Goal: Information Seeking & Learning: Learn about a topic

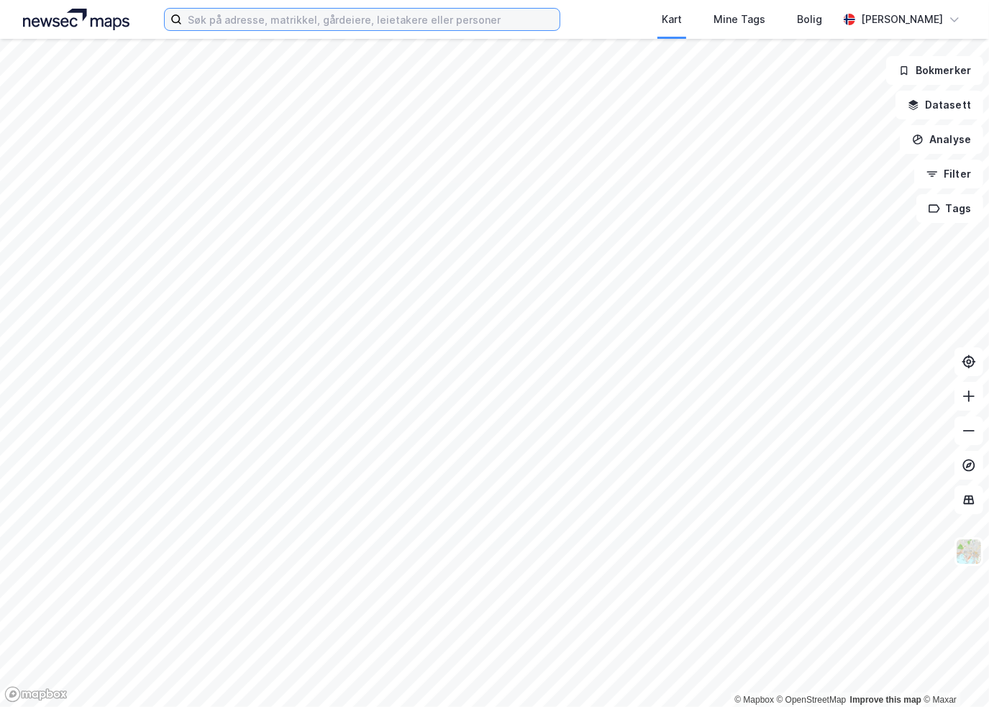
click at [304, 25] on input at bounding box center [370, 20] width 377 height 22
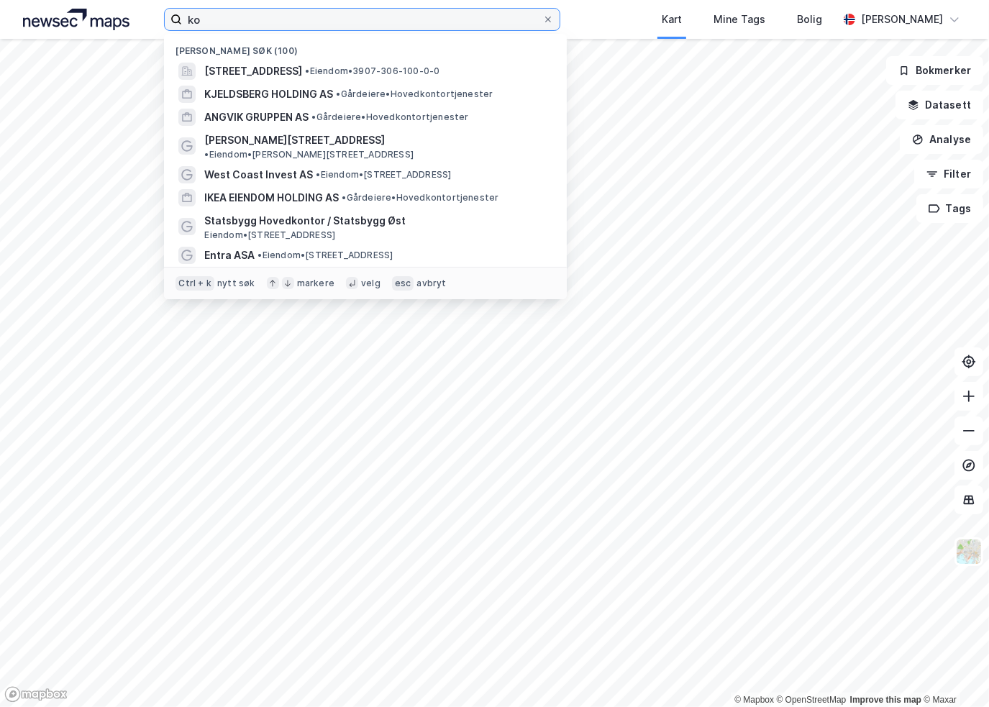
type input "k"
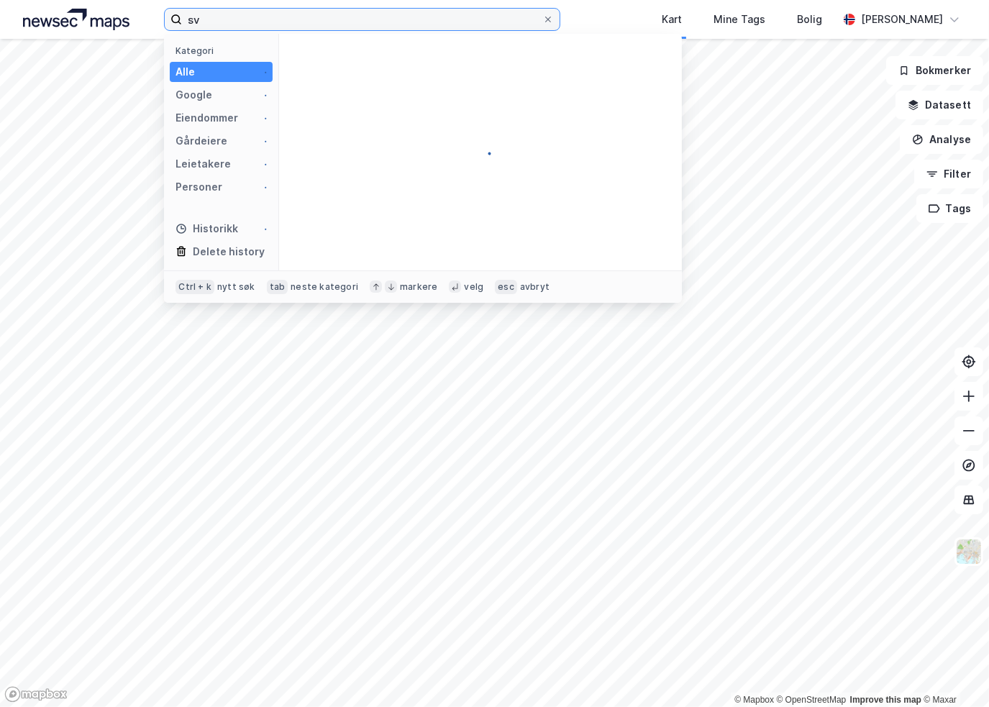
type input "s"
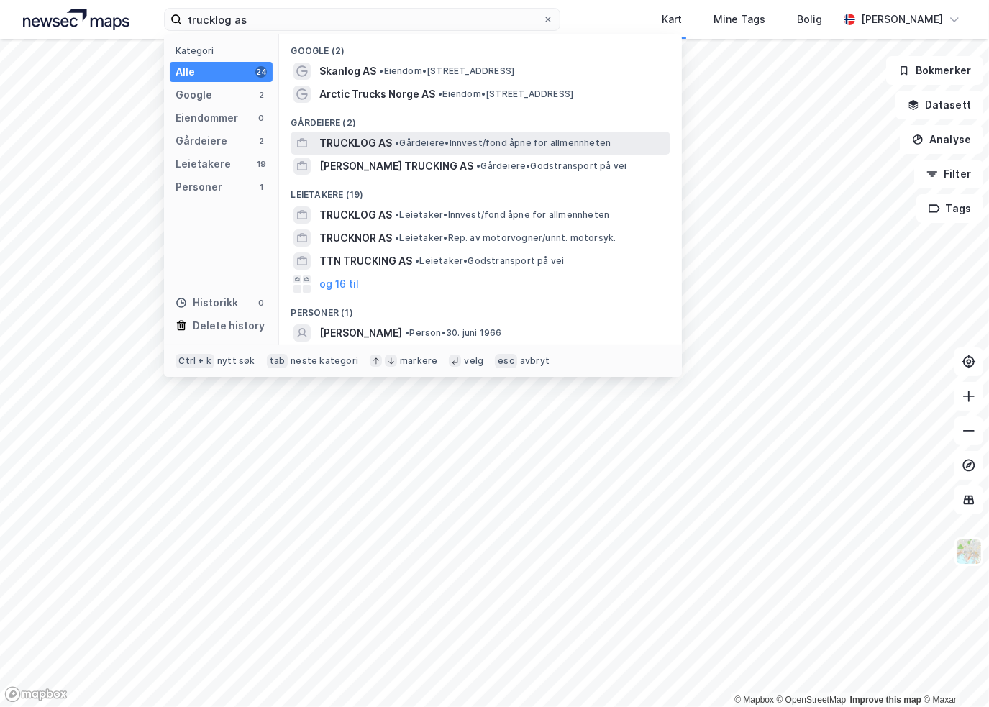
click at [360, 146] on span "TRUCKLOG AS" at bounding box center [355, 142] width 73 height 17
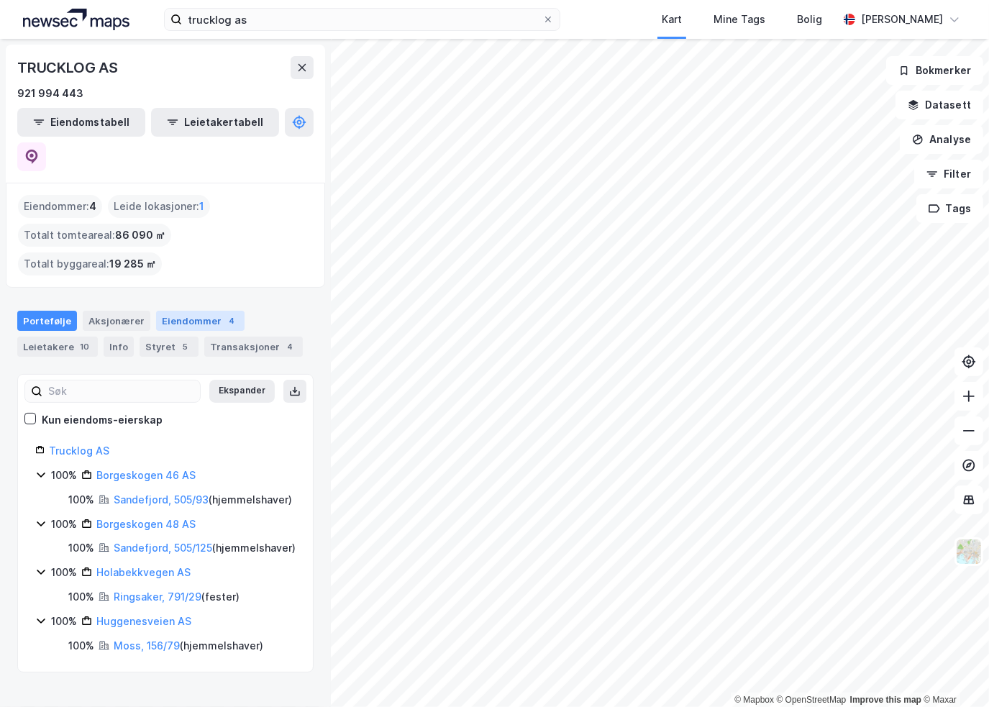
click at [172, 311] on div "Eiendommer 4" at bounding box center [200, 321] width 88 height 20
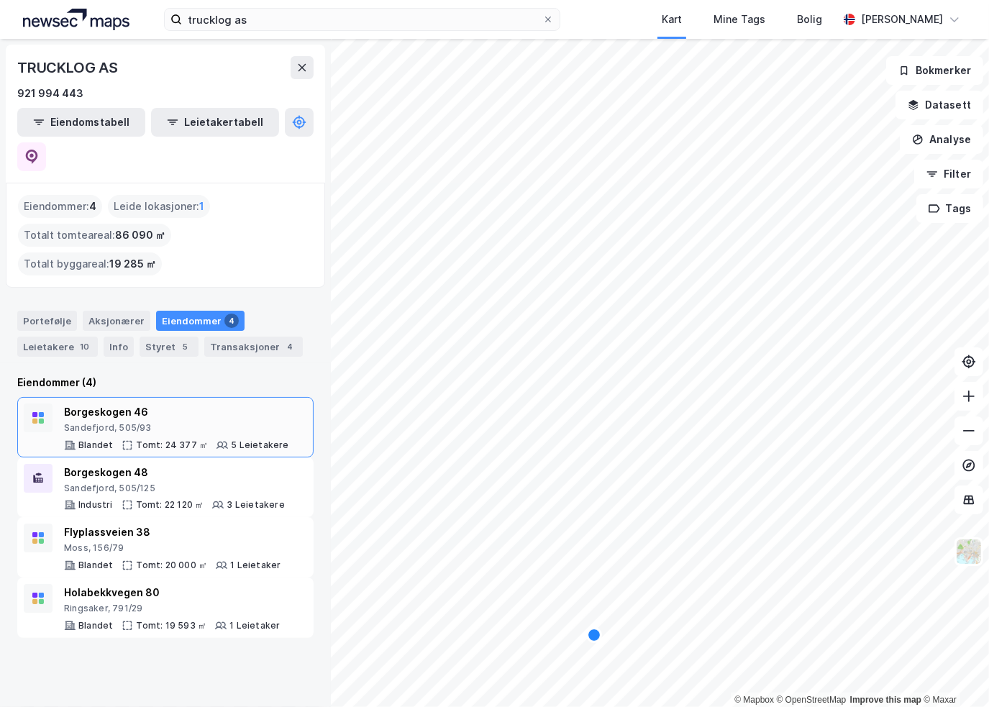
click at [171, 403] on div "Borgeskogen 46" at bounding box center [176, 411] width 225 height 17
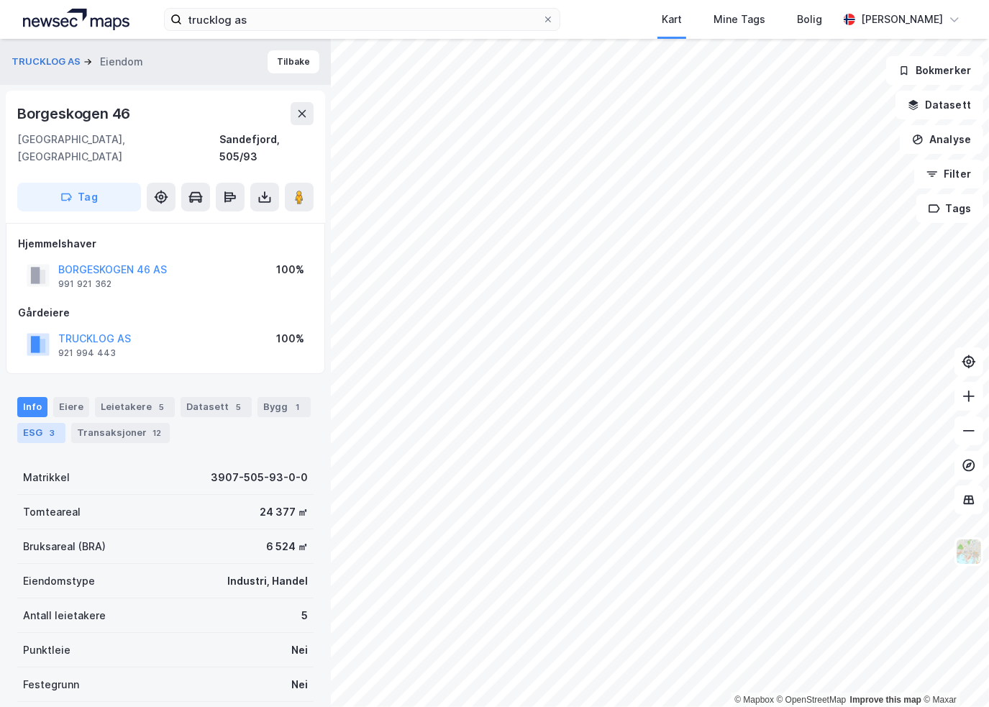
click at [49, 426] on div "3" at bounding box center [52, 433] width 14 height 14
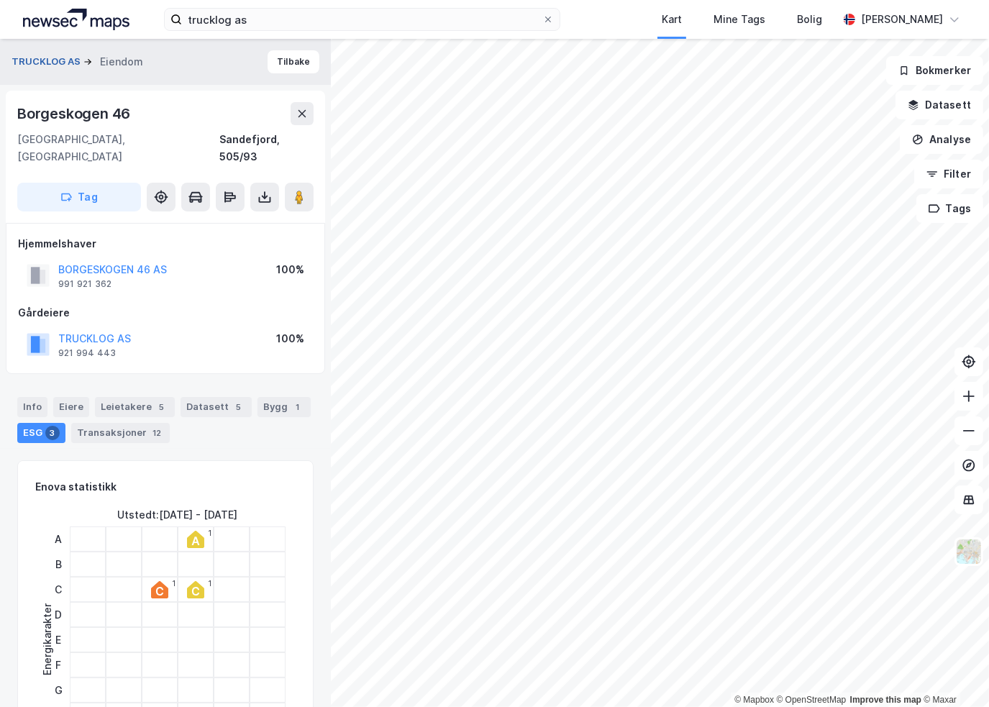
click at [52, 57] on button "TRUCKLOG AS" at bounding box center [48, 62] width 72 height 14
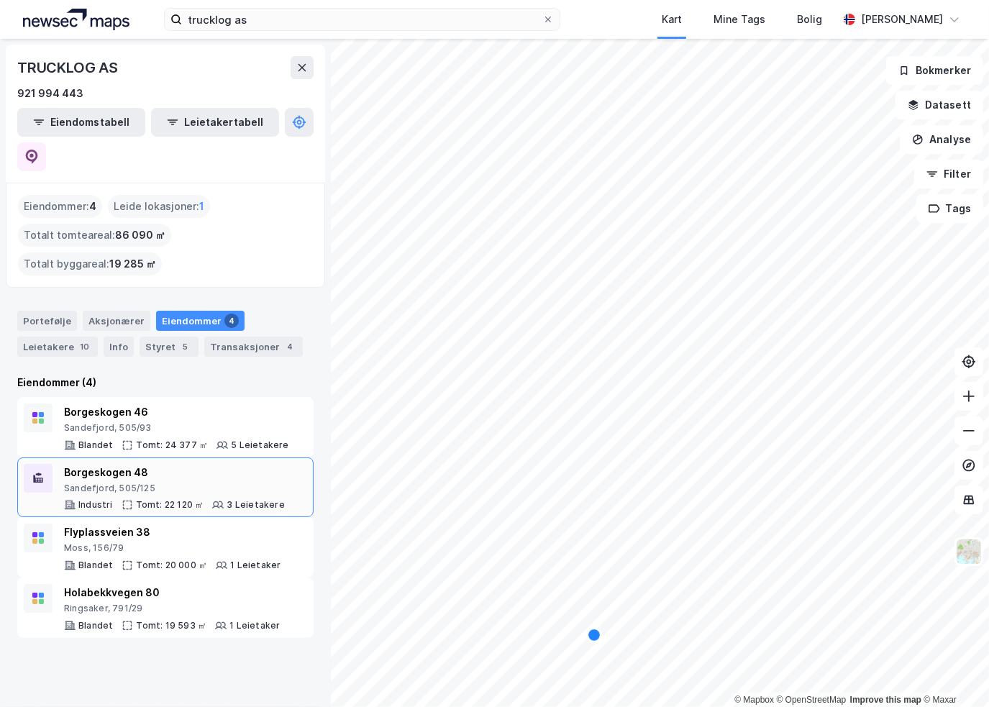
click at [92, 464] on div "Borgeskogen 48" at bounding box center [174, 472] width 221 height 17
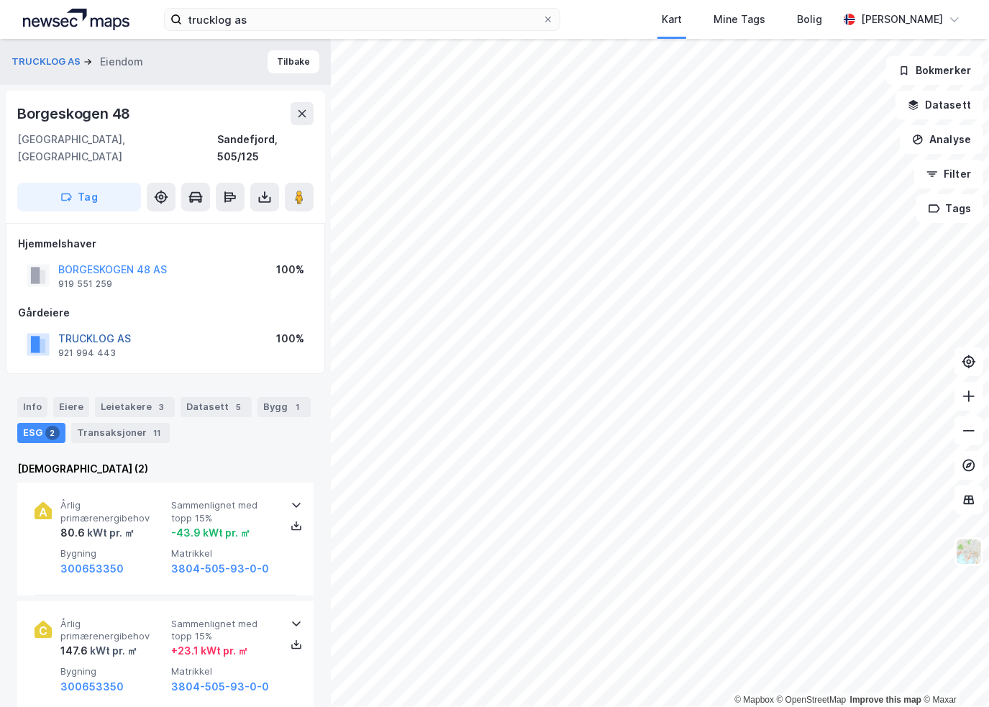
click at [0, 0] on button "TRUCKLOG AS" at bounding box center [0, 0] width 0 height 0
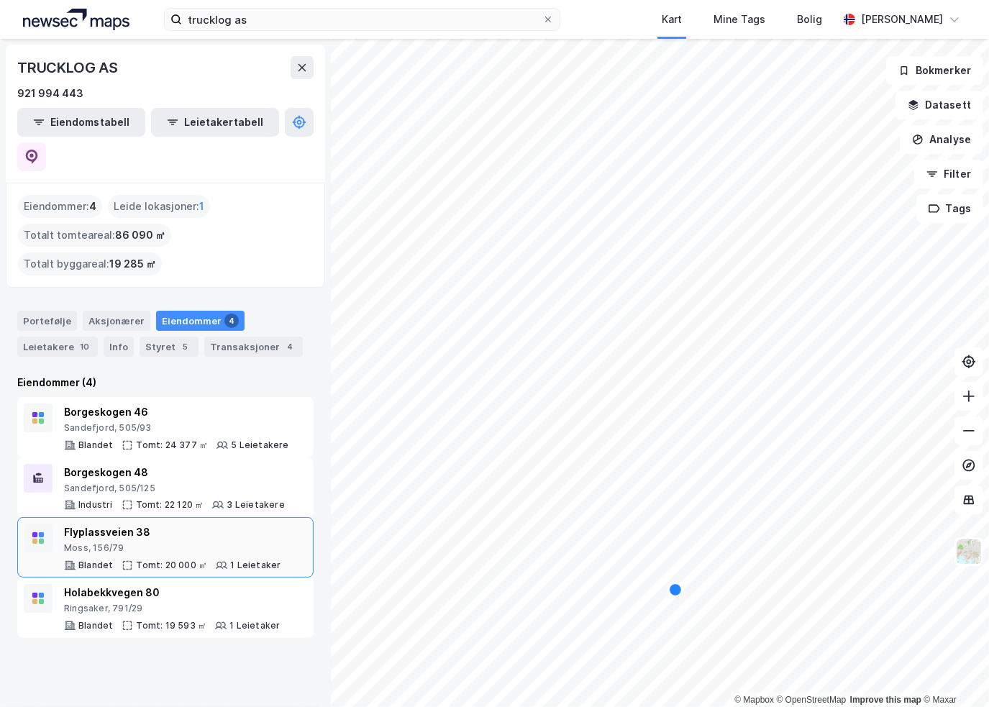
click at [97, 523] on div "Flyplassveien 38" at bounding box center [172, 531] width 216 height 17
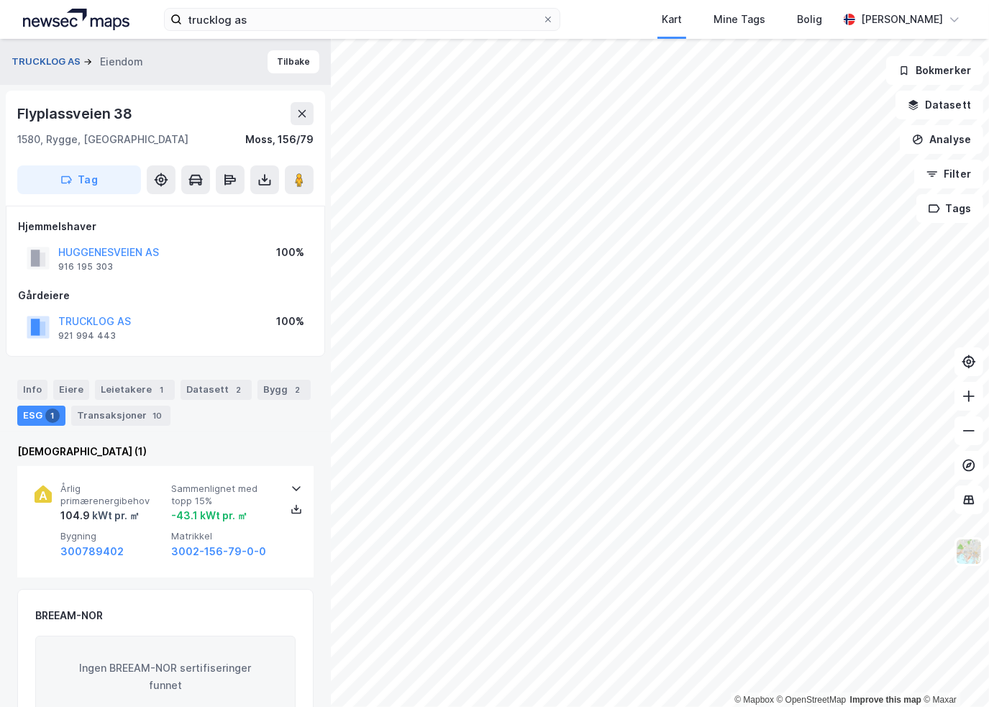
click at [54, 57] on button "TRUCKLOG AS" at bounding box center [48, 62] width 72 height 14
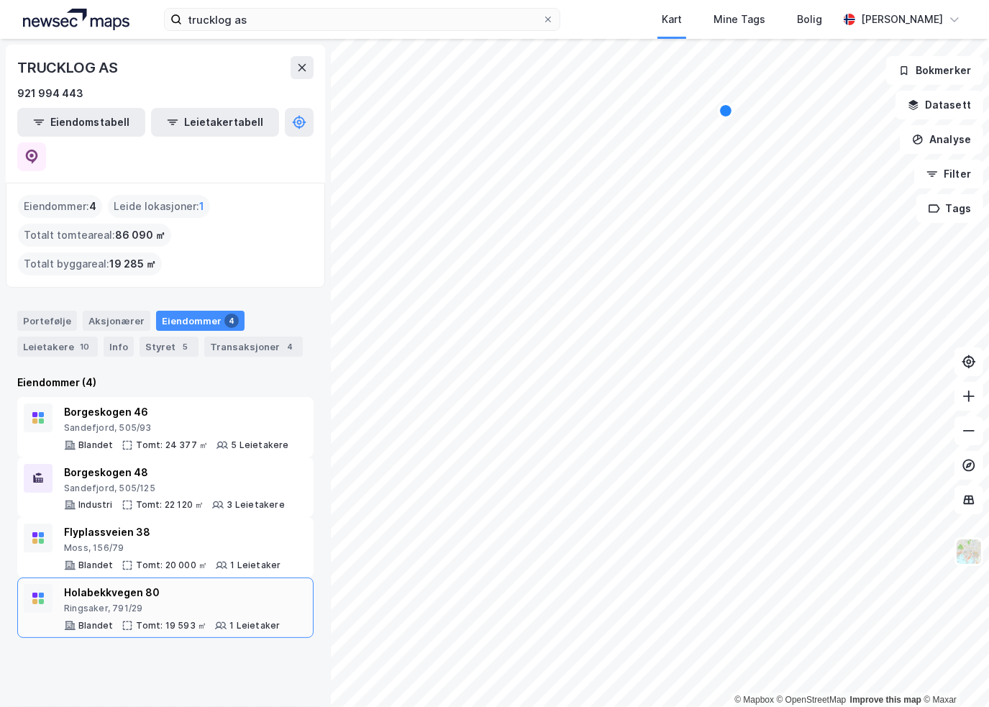
click at [98, 584] on div "Holabekkvegen 80" at bounding box center [172, 592] width 216 height 17
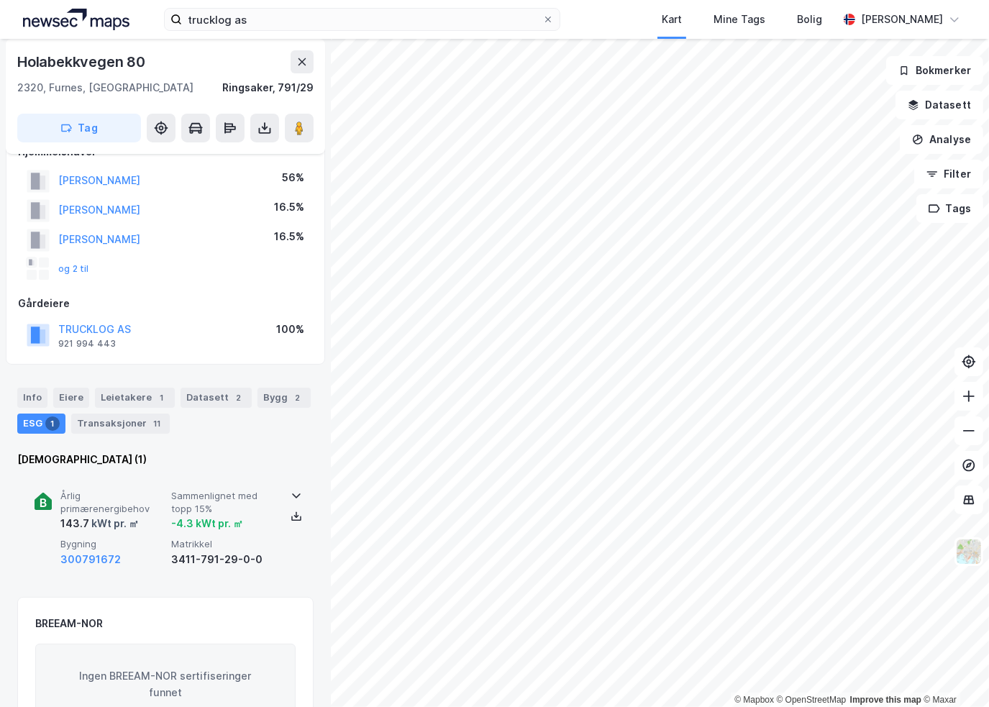
scroll to position [288, 0]
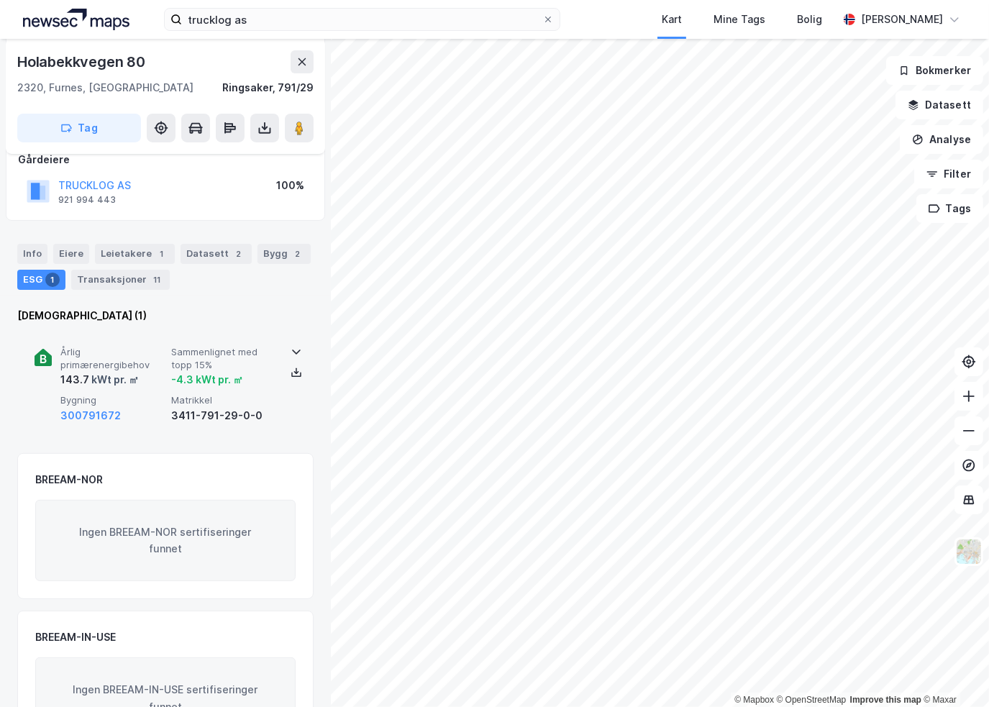
click at [203, 357] on span "Sammenlignet med topp 15%" at bounding box center [223, 358] width 105 height 25
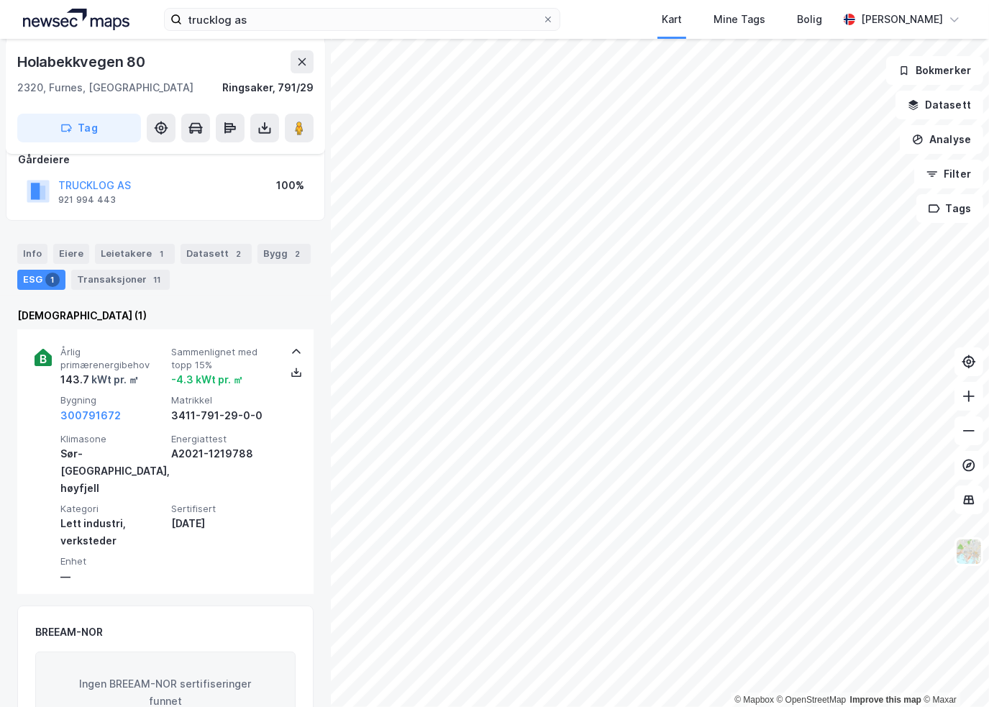
scroll to position [0, 0]
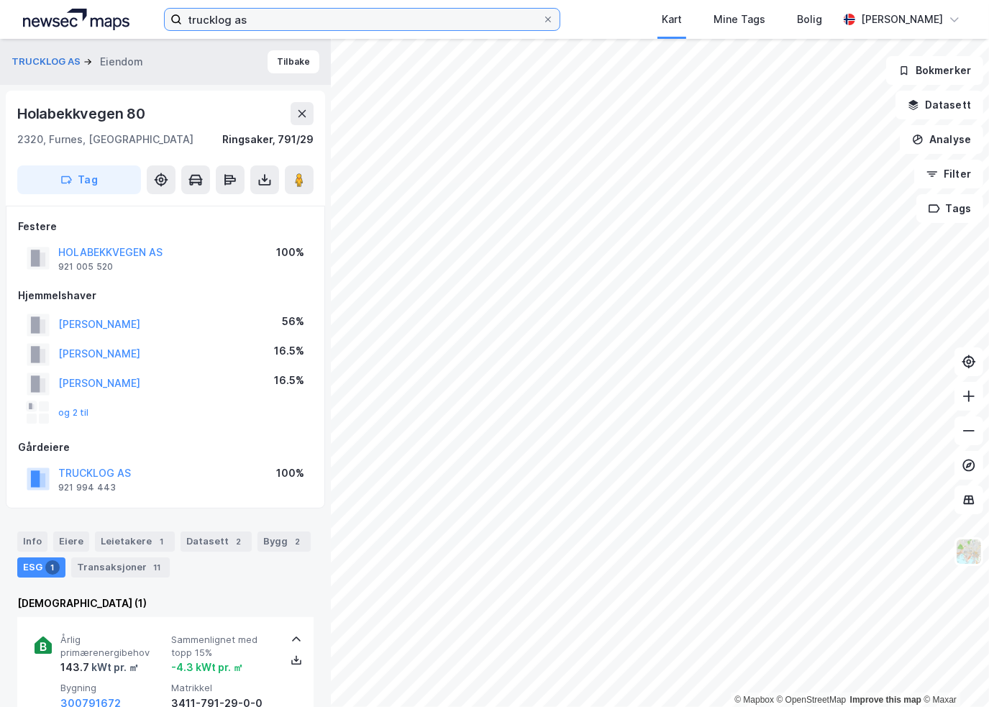
click at [281, 25] on input "trucklog as" at bounding box center [362, 20] width 360 height 22
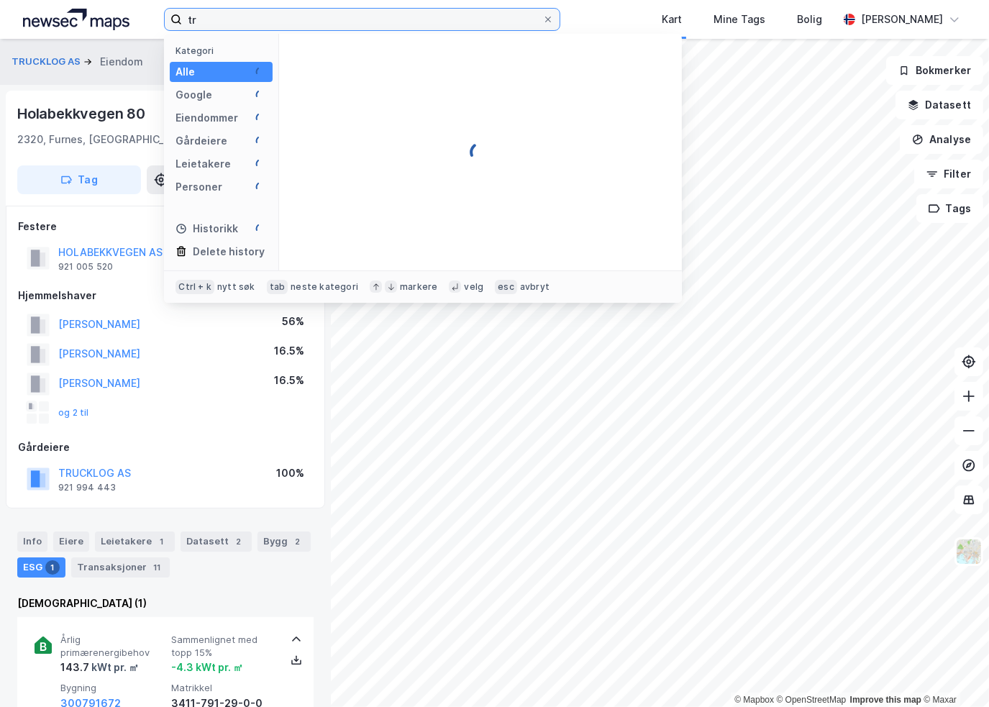
type input "t"
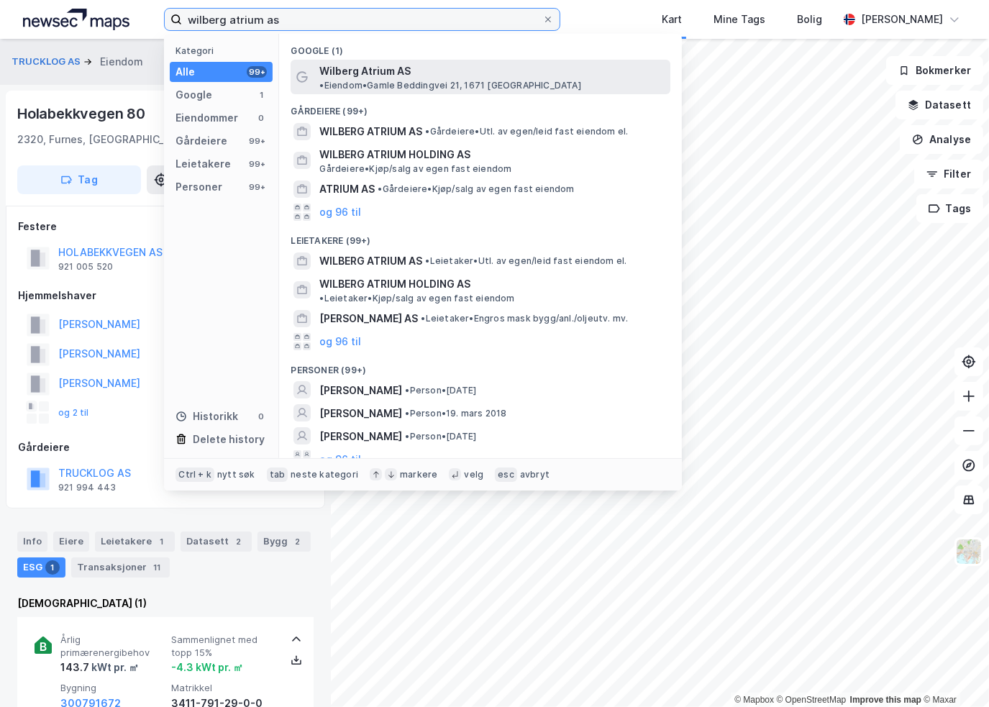
type input "wilberg atrium as"
click at [360, 65] on span "Wilberg Atrium AS" at bounding box center [364, 71] width 91 height 17
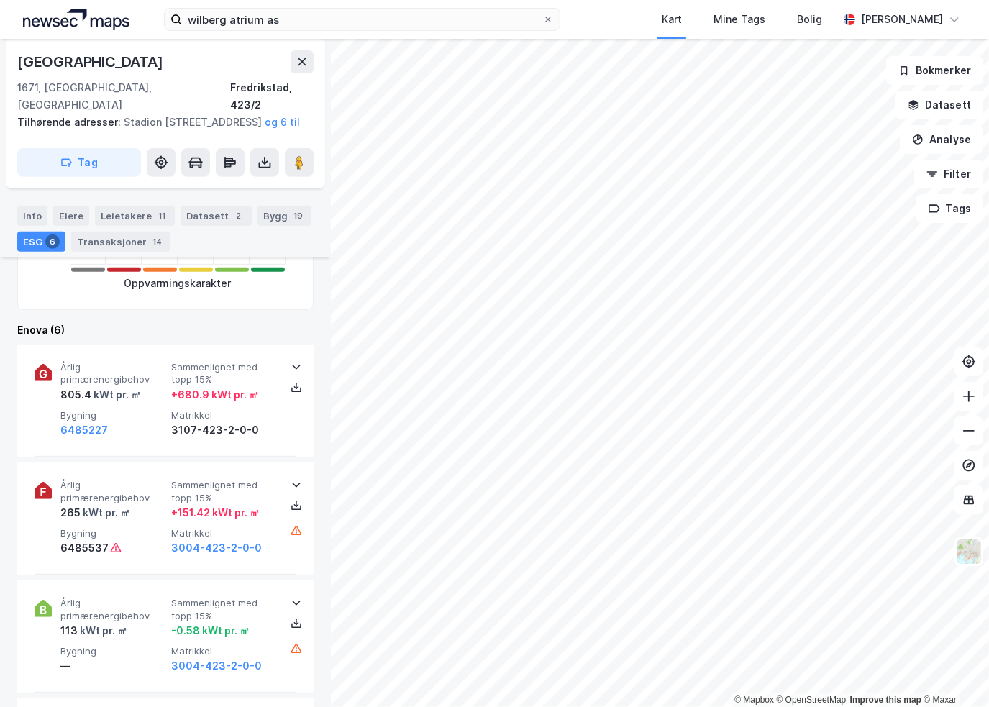
scroll to position [575, 0]
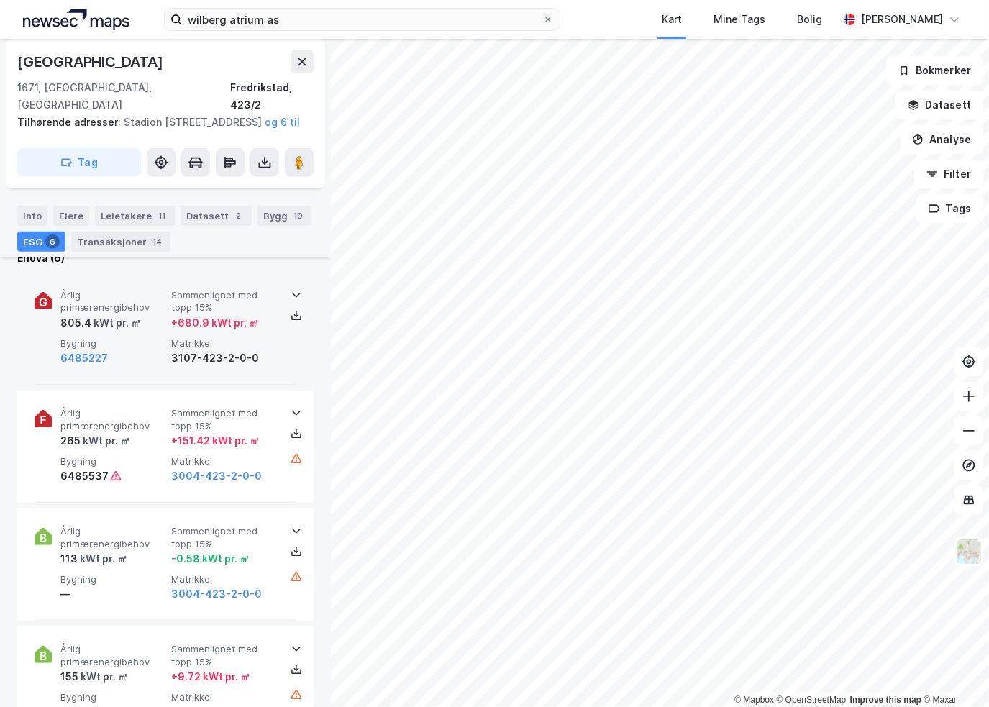
click at [137, 314] on div "kWt pr. ㎡" at bounding box center [116, 322] width 50 height 17
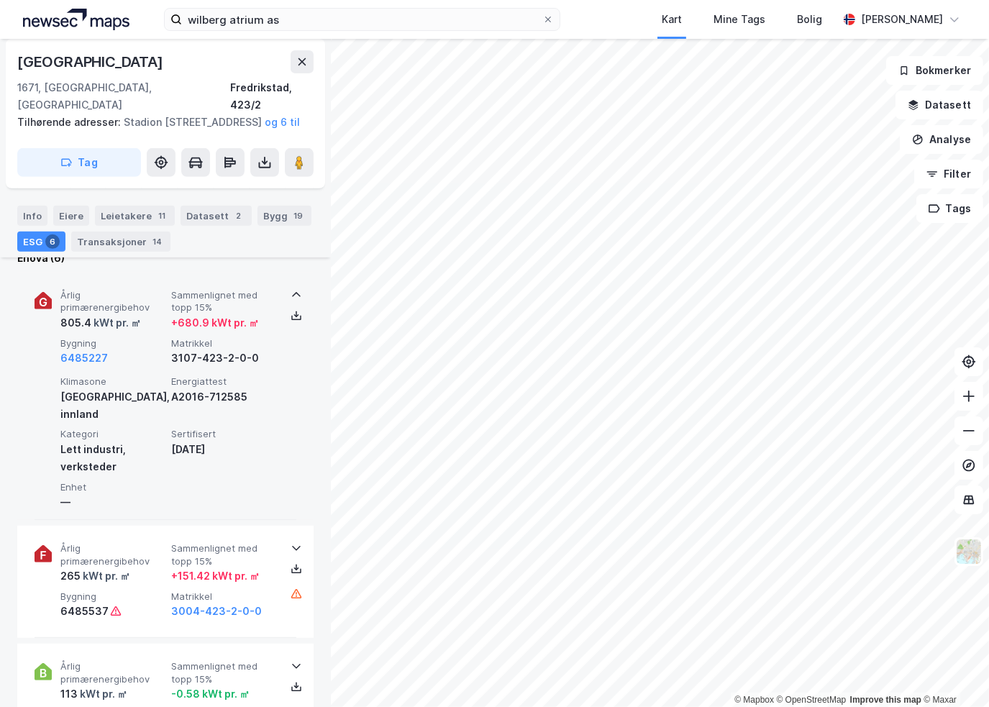
scroll to position [719, 0]
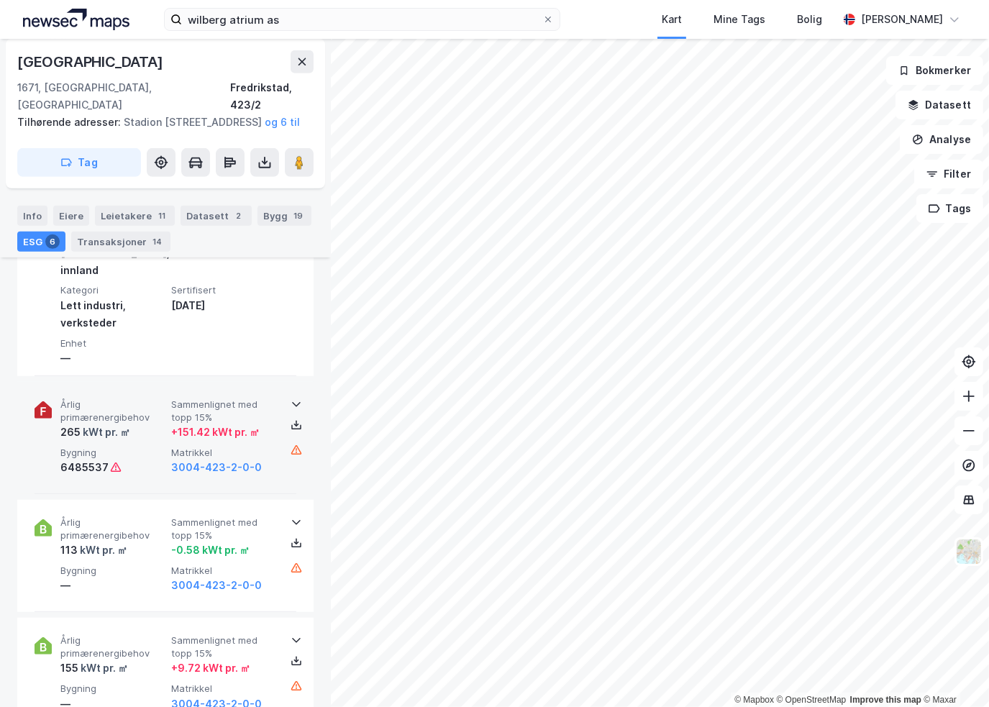
click at [147, 424] on div "265 kWt pr. ㎡" at bounding box center [112, 432] width 105 height 17
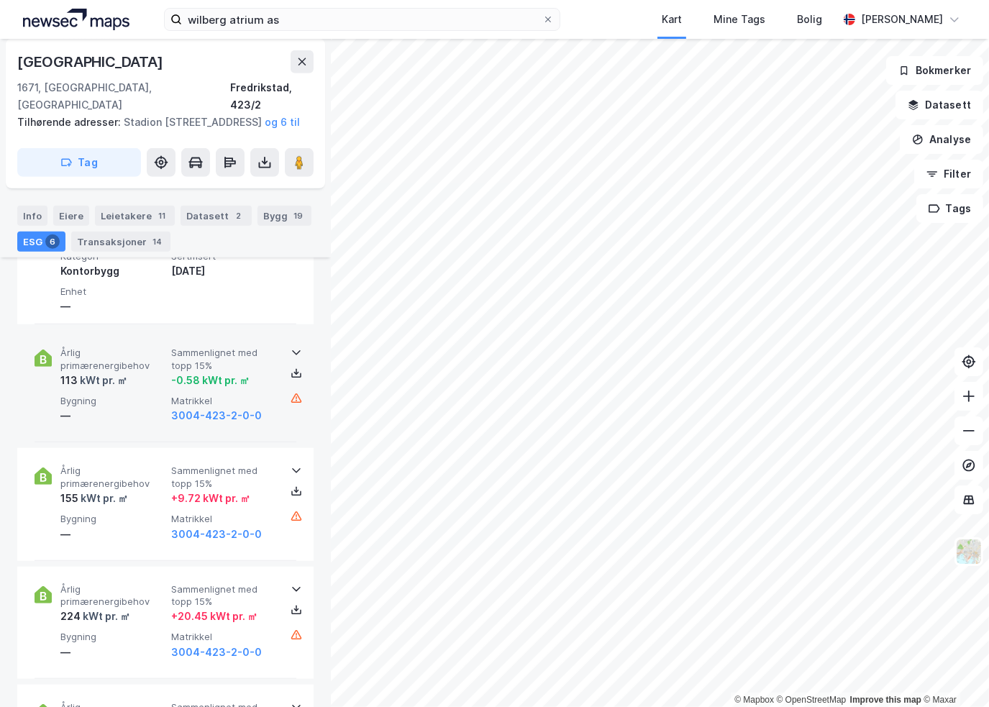
click at [147, 354] on div "Årlig primærenergibehov 113 kWt pr. ㎡ Sammenlignet med topp 15% -0.58 kWt pr. ㎡…" at bounding box center [168, 386] width 216 height 78
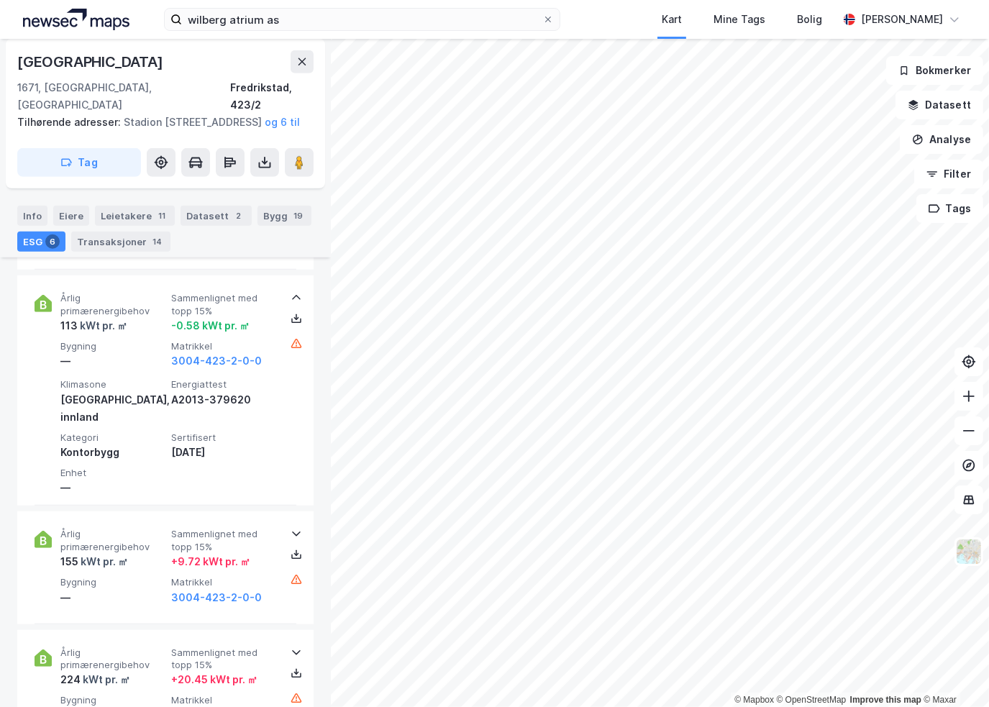
scroll to position [1421, 0]
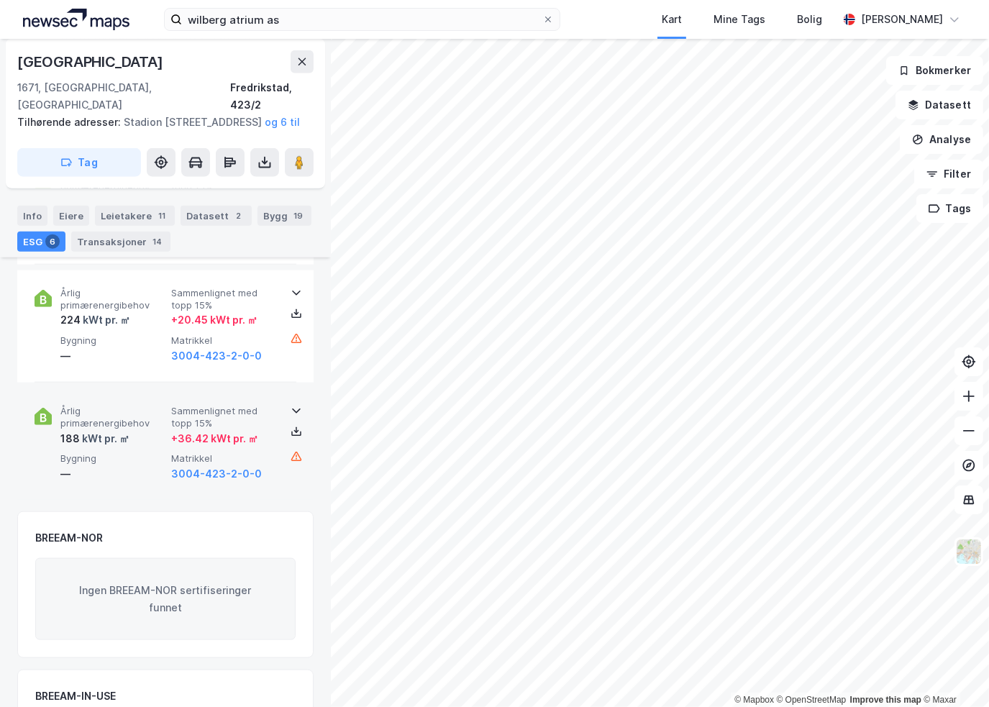
click at [120, 452] on span "Bygning" at bounding box center [112, 458] width 105 height 12
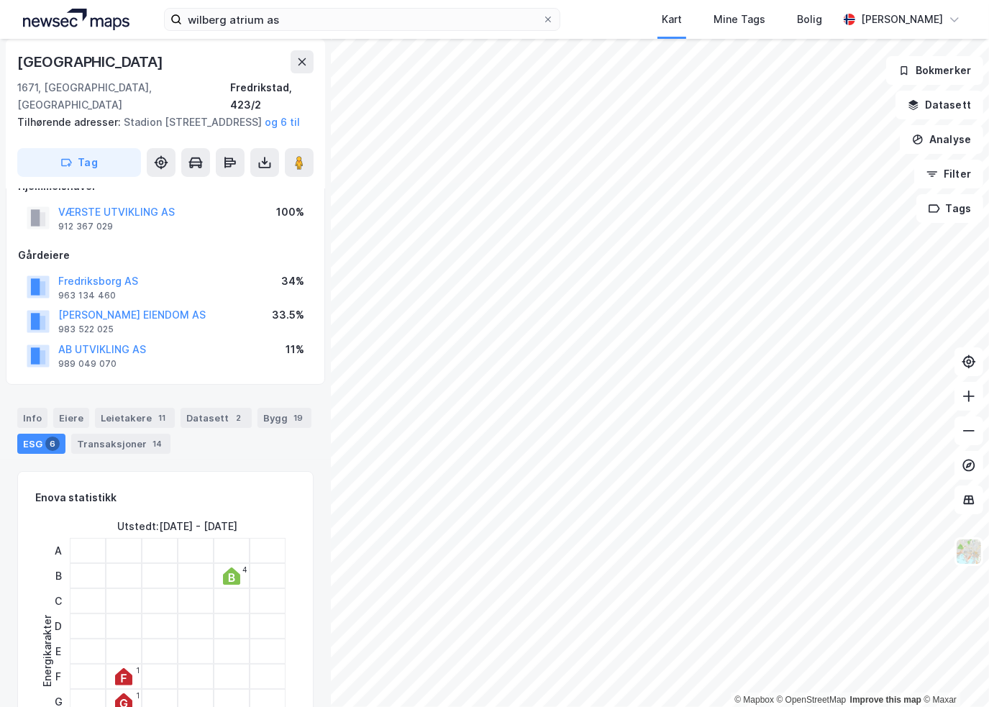
scroll to position [0, 0]
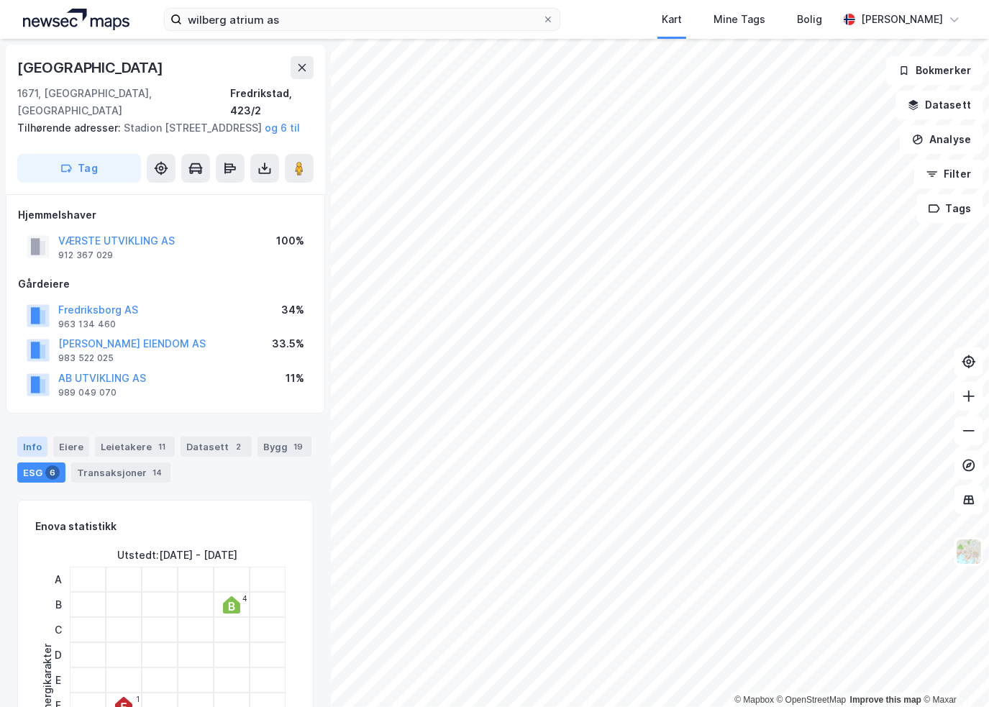
click at [40, 437] on div "Info" at bounding box center [32, 446] width 30 height 20
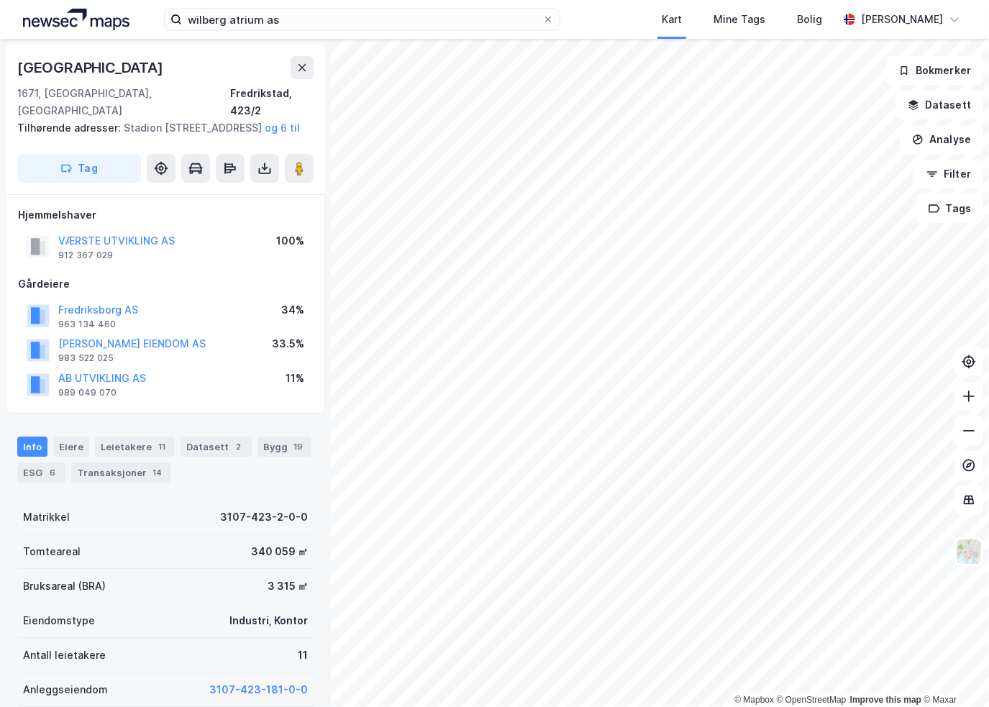
scroll to position [144, 0]
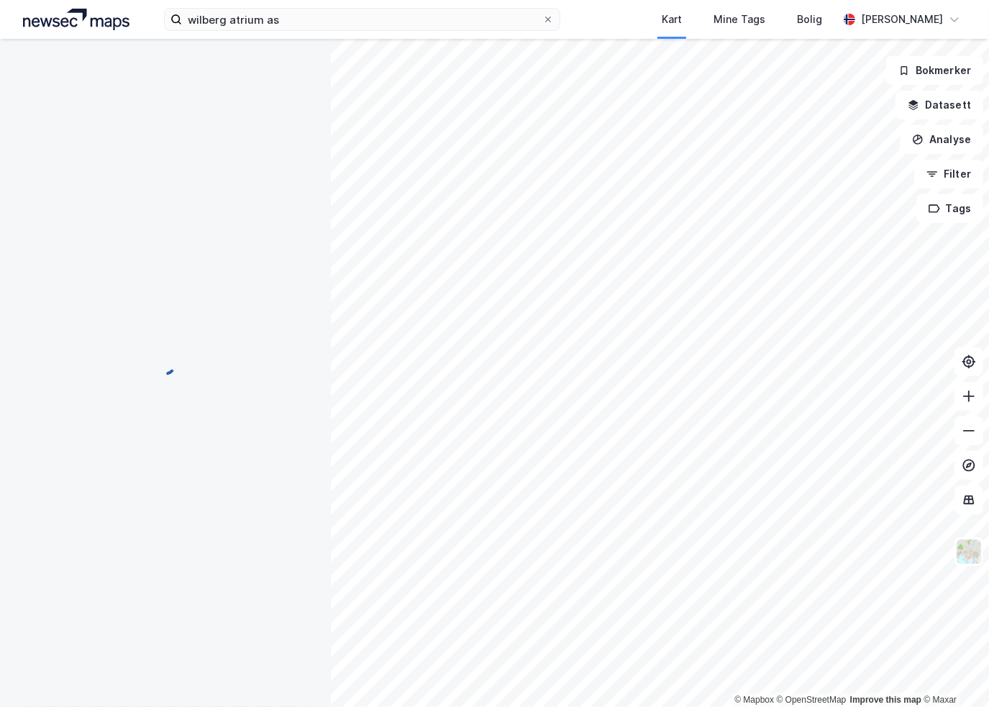
scroll to position [144, 0]
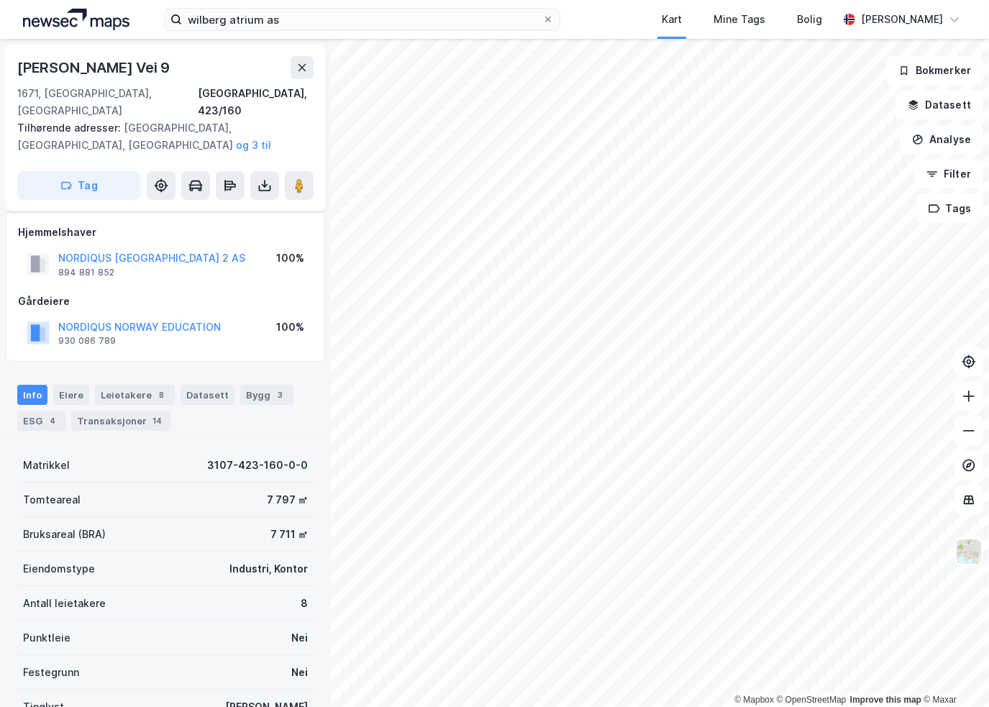
scroll to position [144, 0]
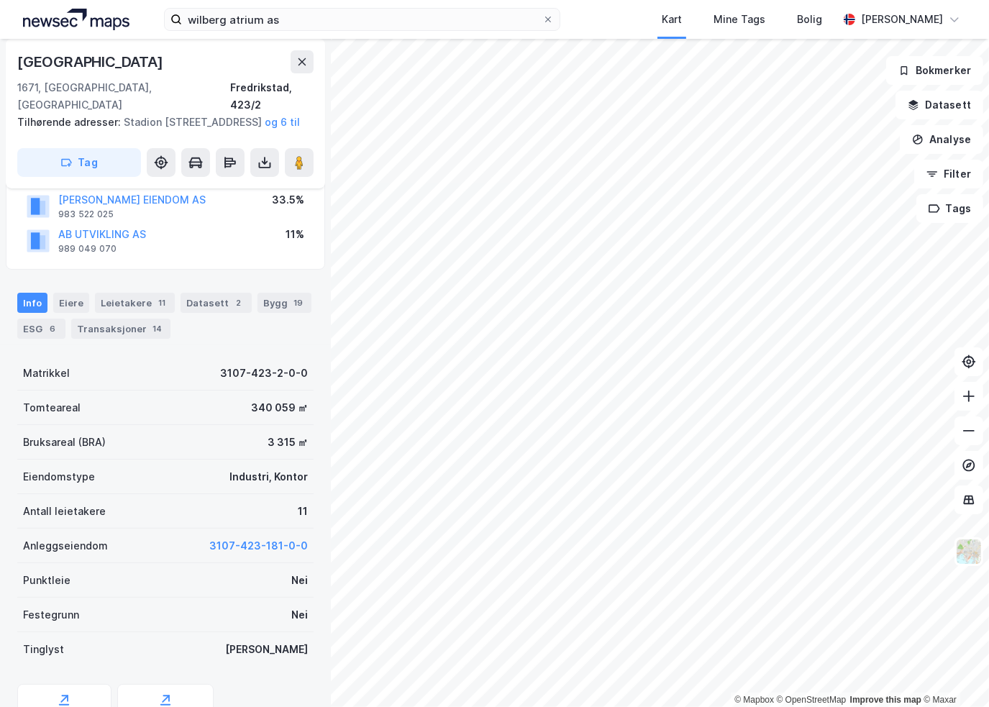
scroll to position [144, 0]
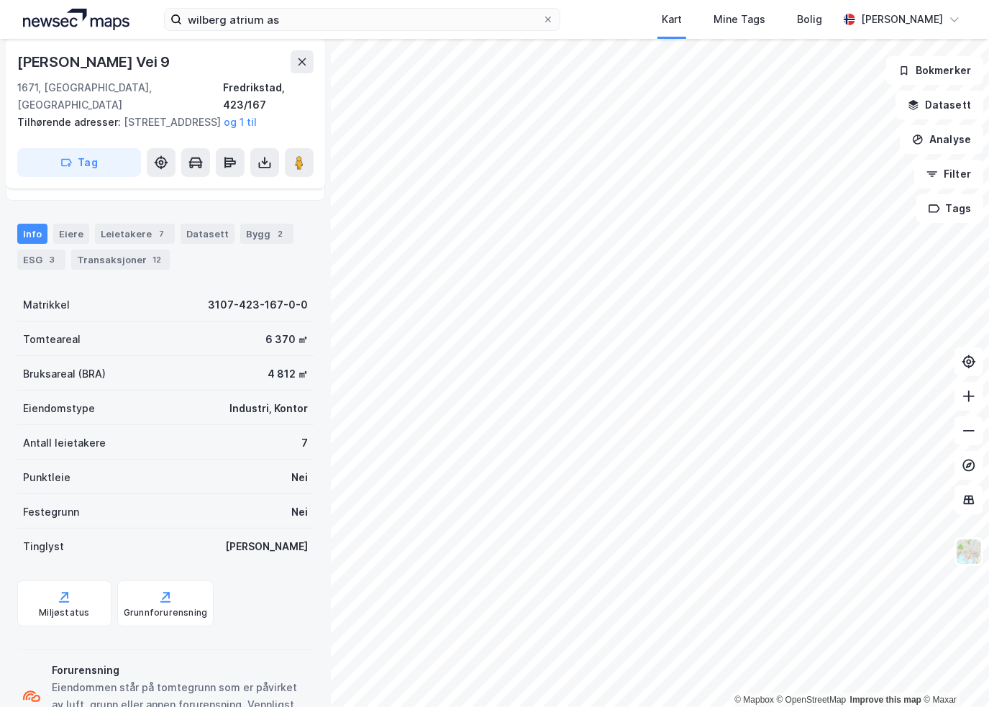
scroll to position [144, 0]
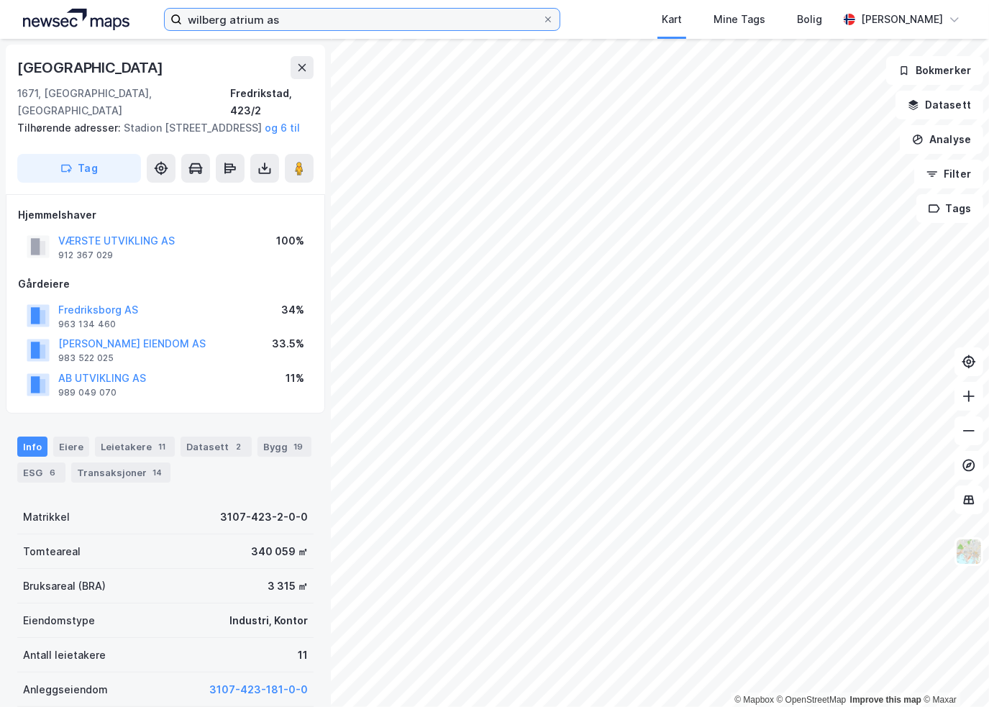
click at [367, 19] on input "wilberg atrium as" at bounding box center [362, 20] width 360 height 22
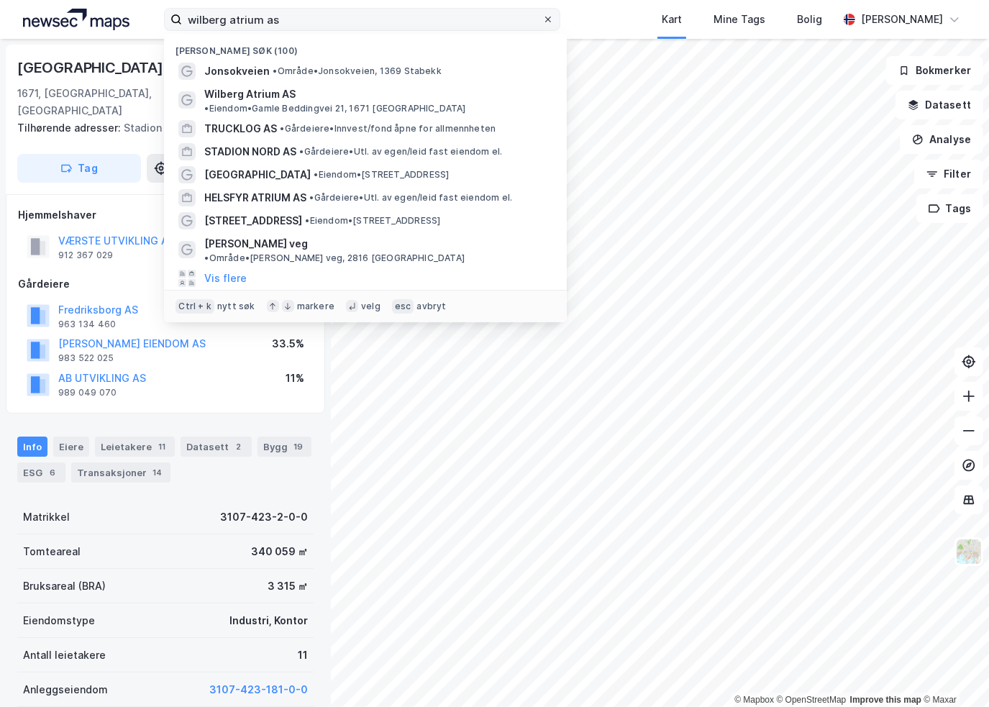
click at [550, 19] on icon at bounding box center [548, 19] width 9 height 9
click at [542, 19] on input "wilberg atrium as" at bounding box center [362, 20] width 360 height 22
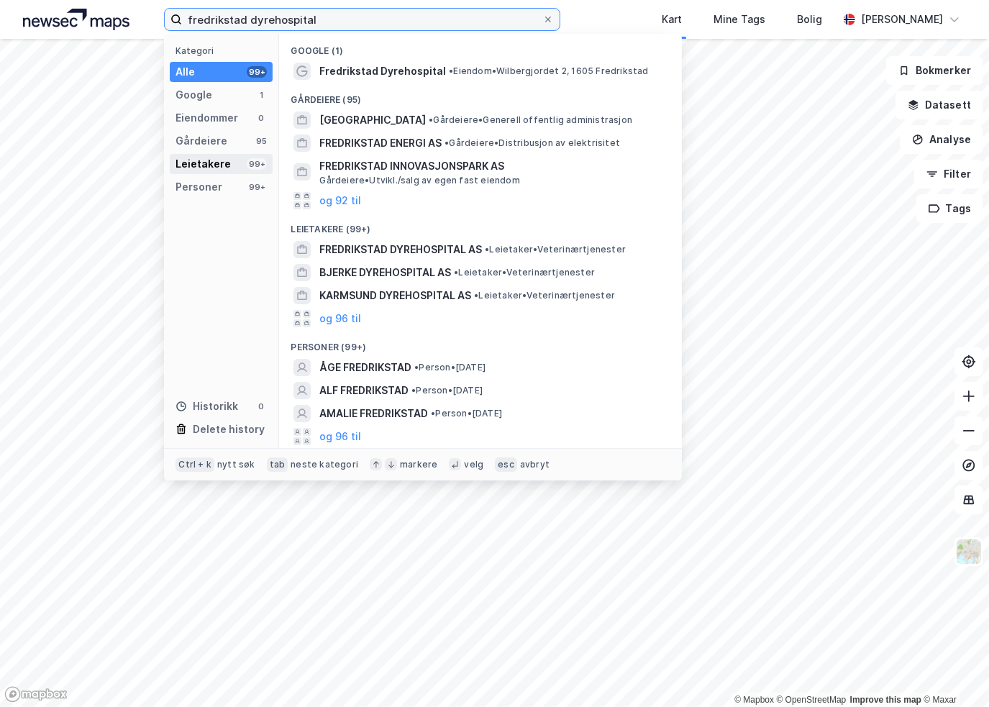
type input "fredrikstad dyrehospital"
click at [187, 163] on div "Leietakere" at bounding box center [202, 163] width 55 height 17
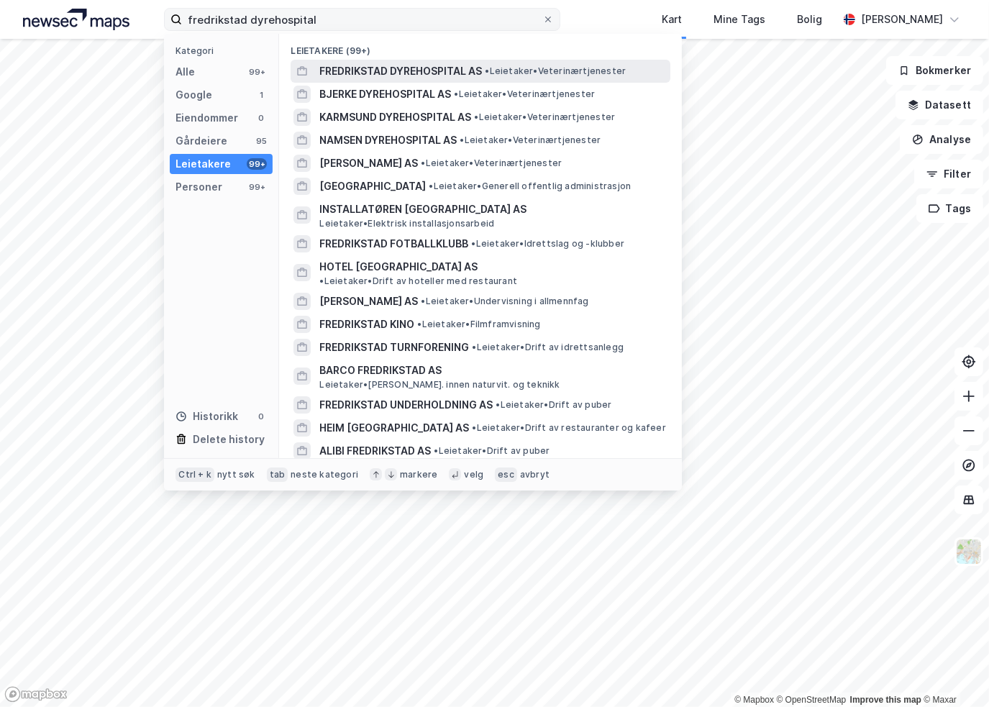
click at [378, 77] on span "FREDRIKSTAD DYREHOSPITAL AS" at bounding box center [400, 71] width 163 height 17
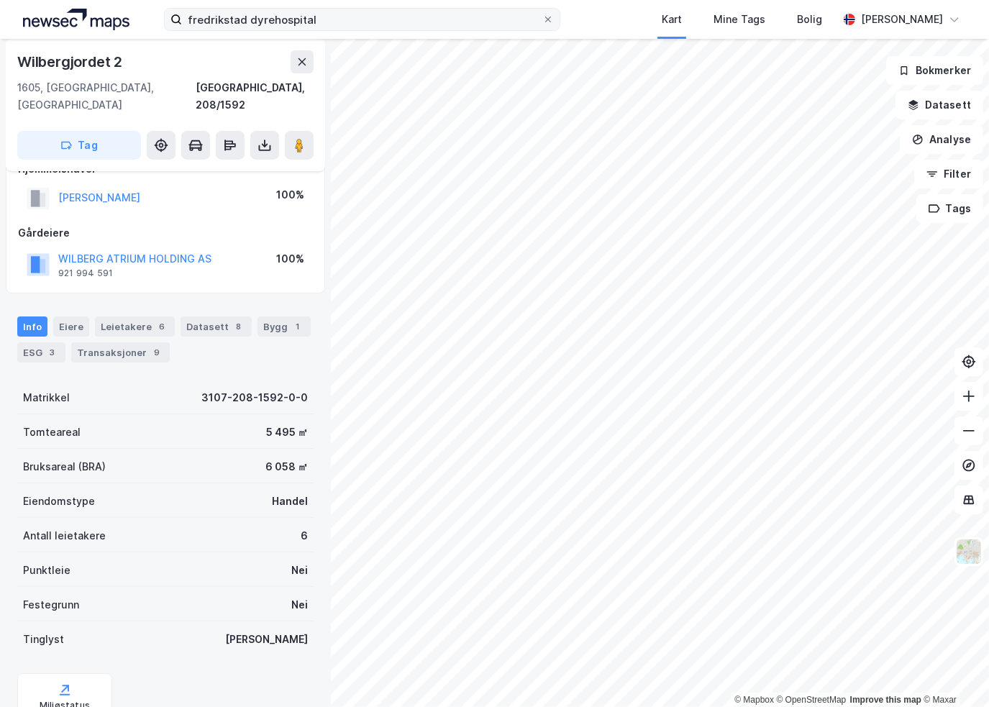
scroll to position [185, 0]
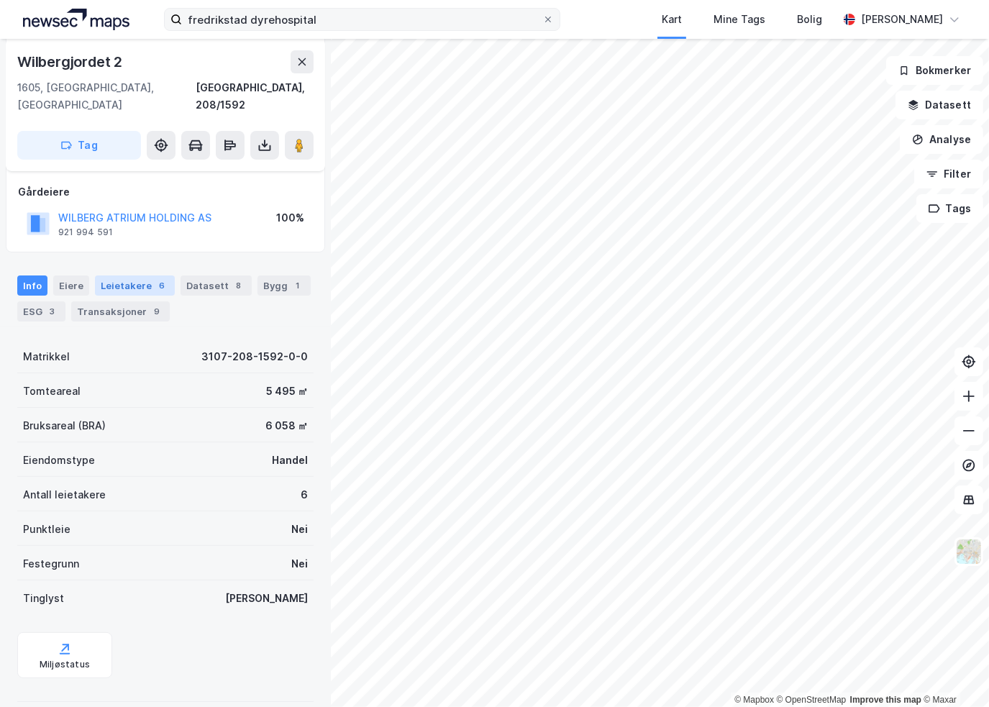
click at [114, 275] on div "Leietakere 6" at bounding box center [135, 285] width 80 height 20
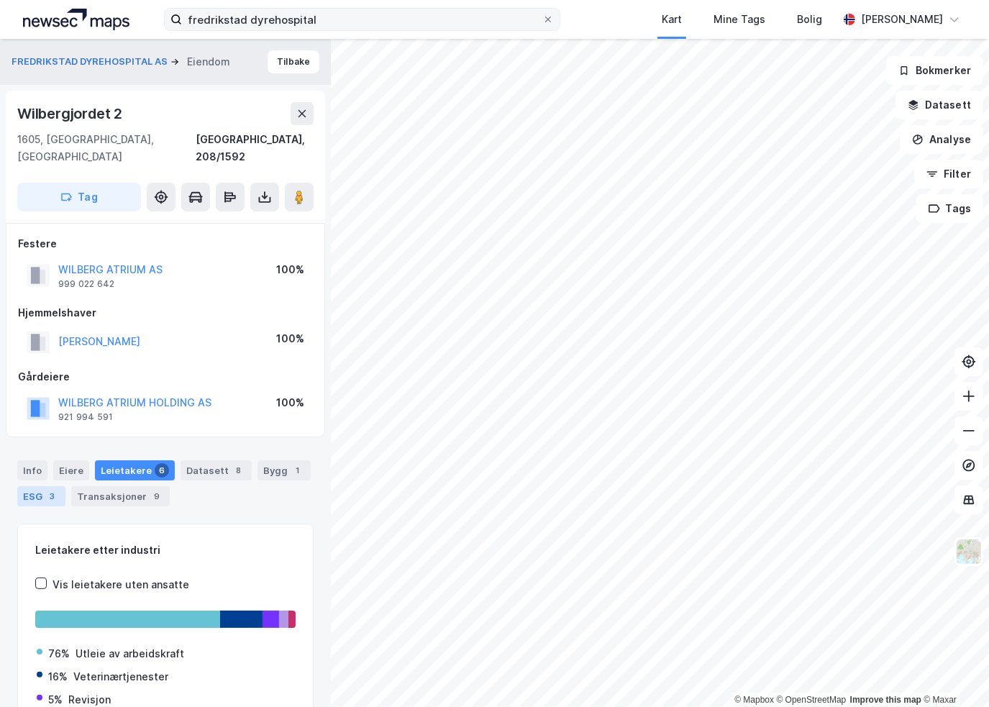
click at [37, 486] on div "ESG 3" at bounding box center [41, 496] width 48 height 20
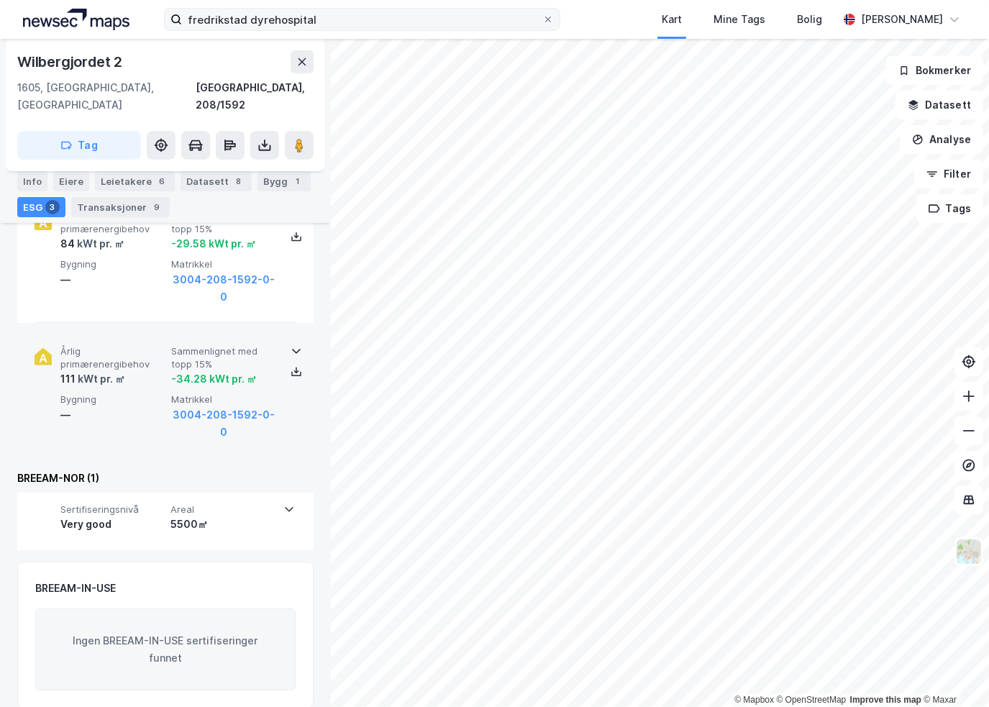
scroll to position [210, 0]
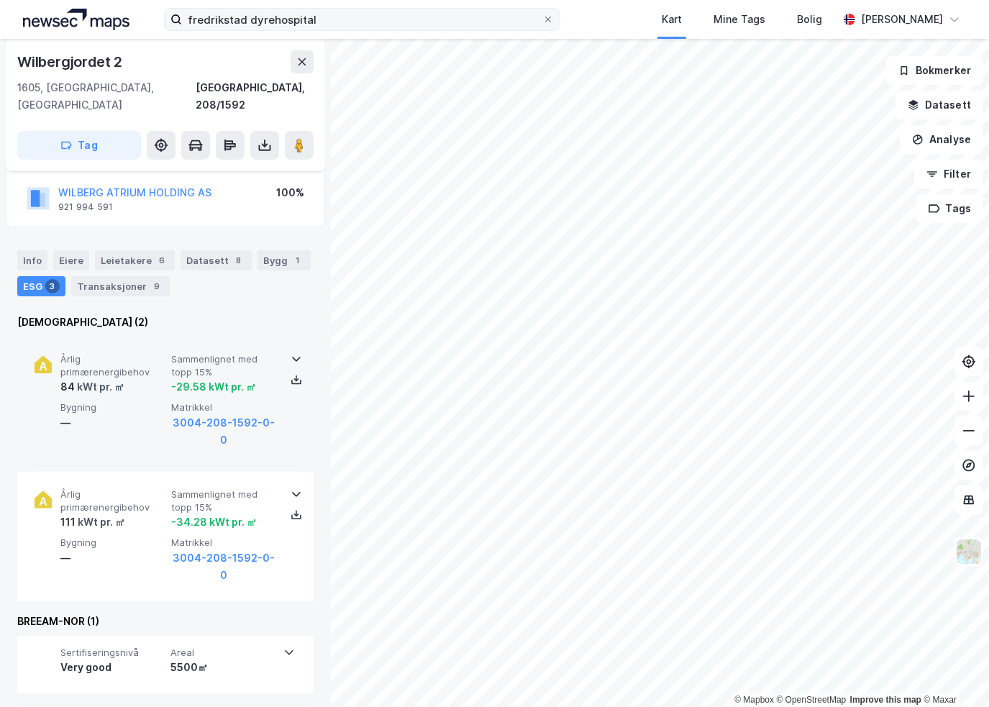
click at [292, 353] on icon at bounding box center [296, 359] width 12 height 12
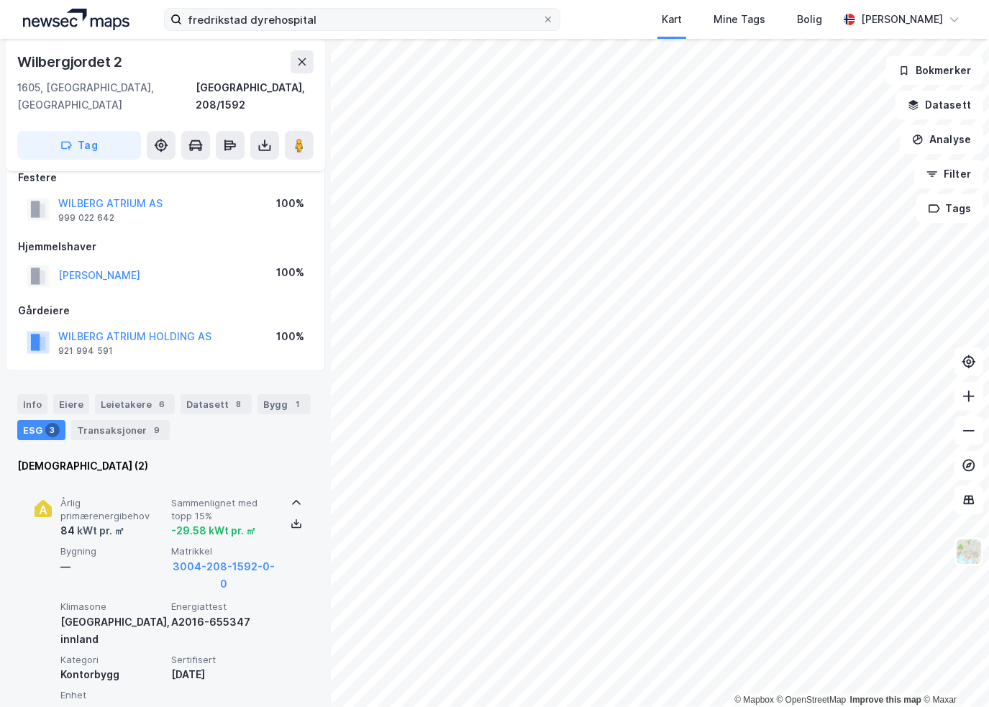
scroll to position [454, 0]
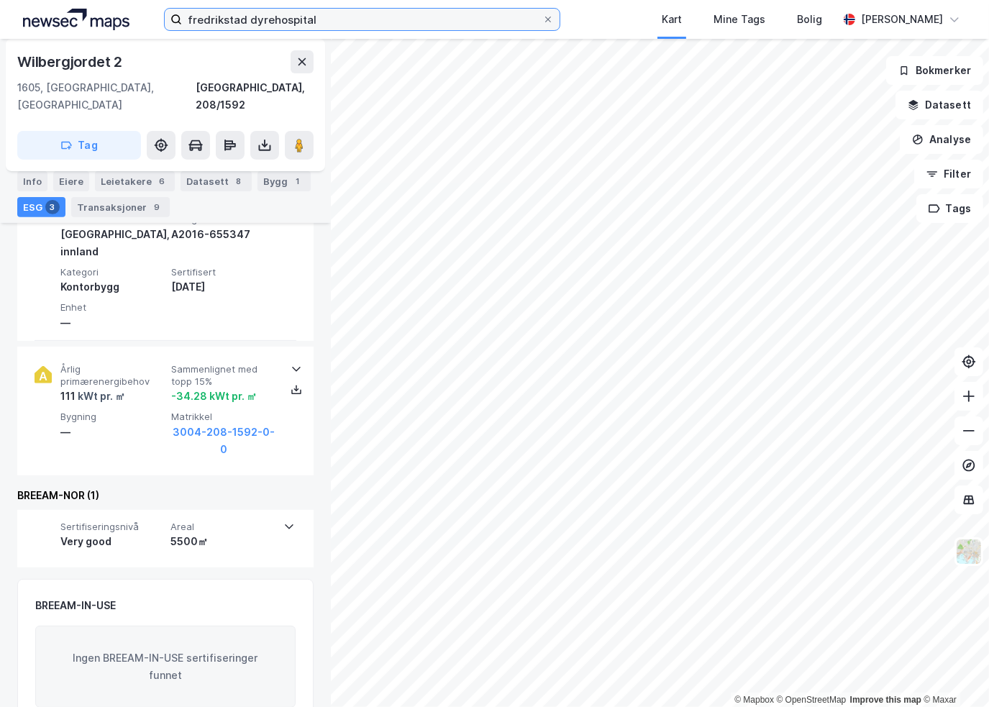
click at [390, 25] on input "fredrikstad dyrehospital" at bounding box center [362, 20] width 360 height 22
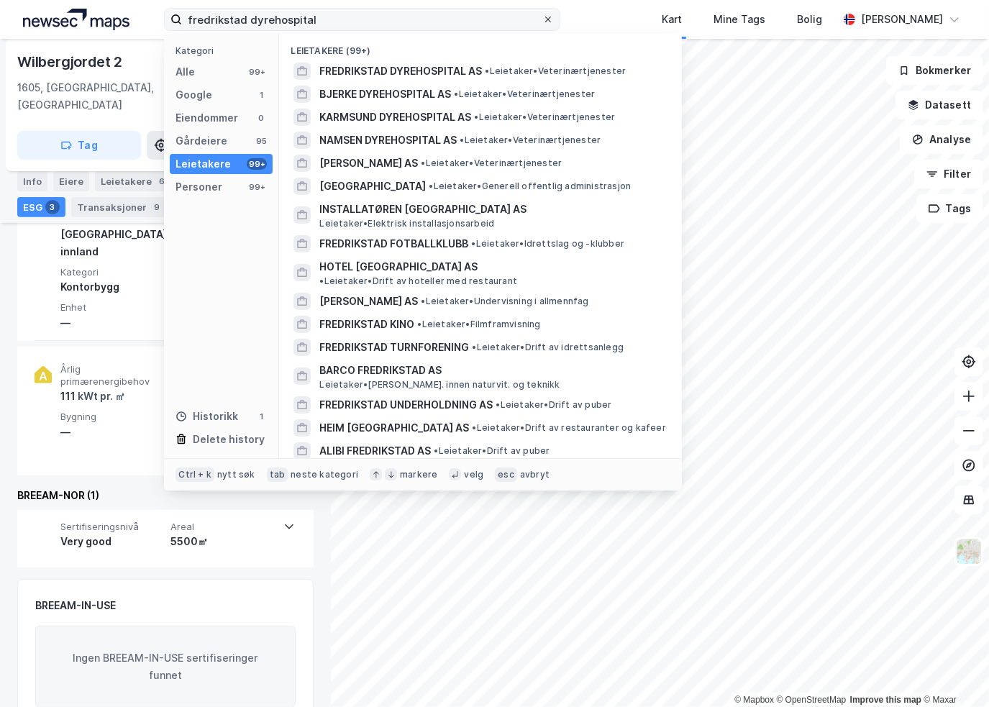
click at [551, 18] on icon at bounding box center [548, 20] width 6 height 6
click at [542, 18] on input "fredrikstad dyrehospital" at bounding box center [362, 20] width 360 height 22
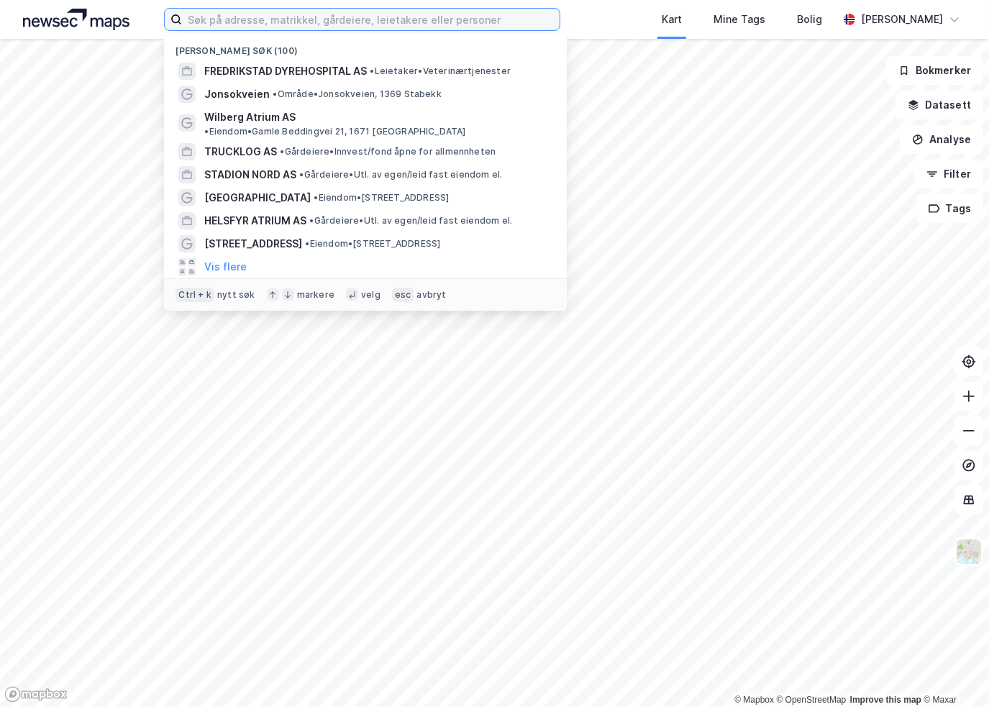
click at [396, 14] on input at bounding box center [370, 20] width 377 height 22
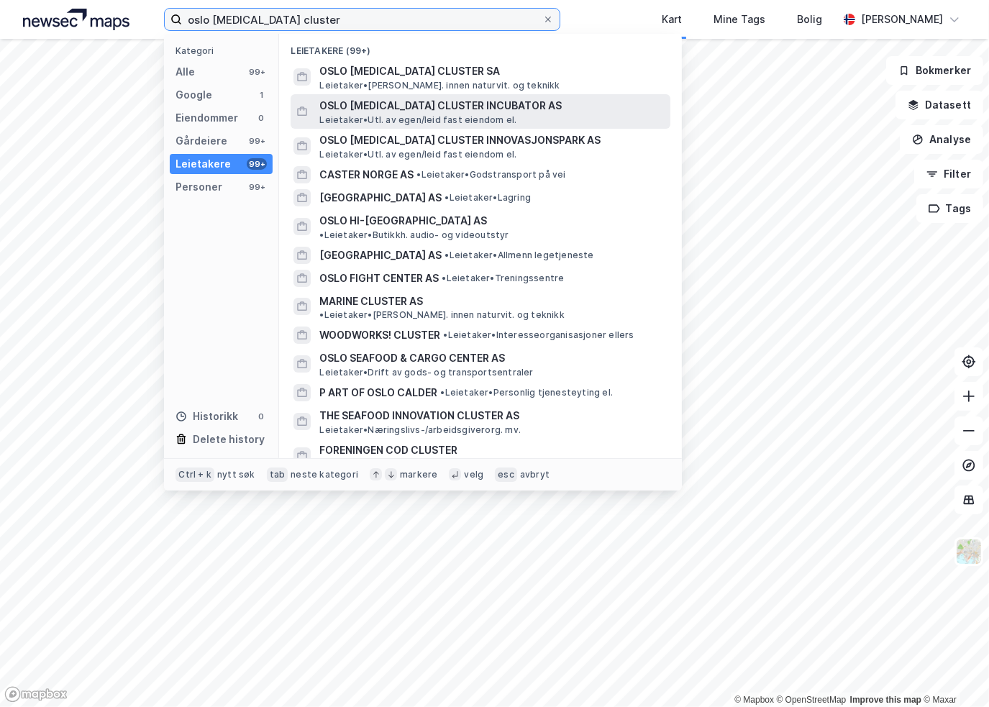
type input "oslo [MEDICAL_DATA] cluster"
click at [399, 103] on span "OSLO [MEDICAL_DATA] CLUSTER INCUBATOR AS" at bounding box center [491, 105] width 345 height 17
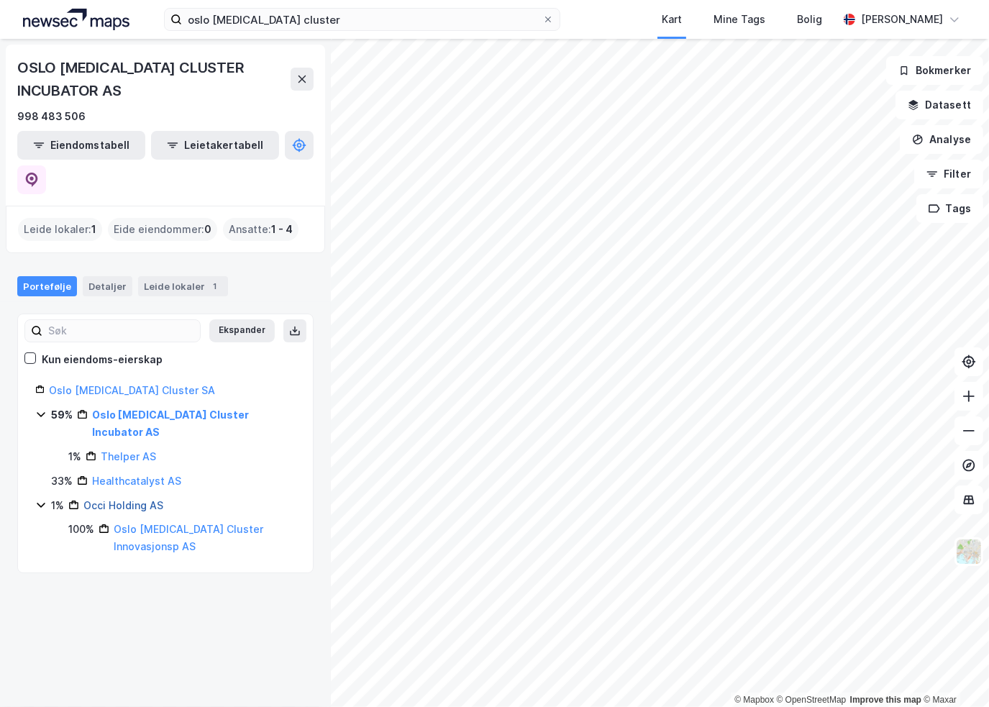
click at [112, 499] on link "Occi Holding AS" at bounding box center [123, 505] width 80 height 12
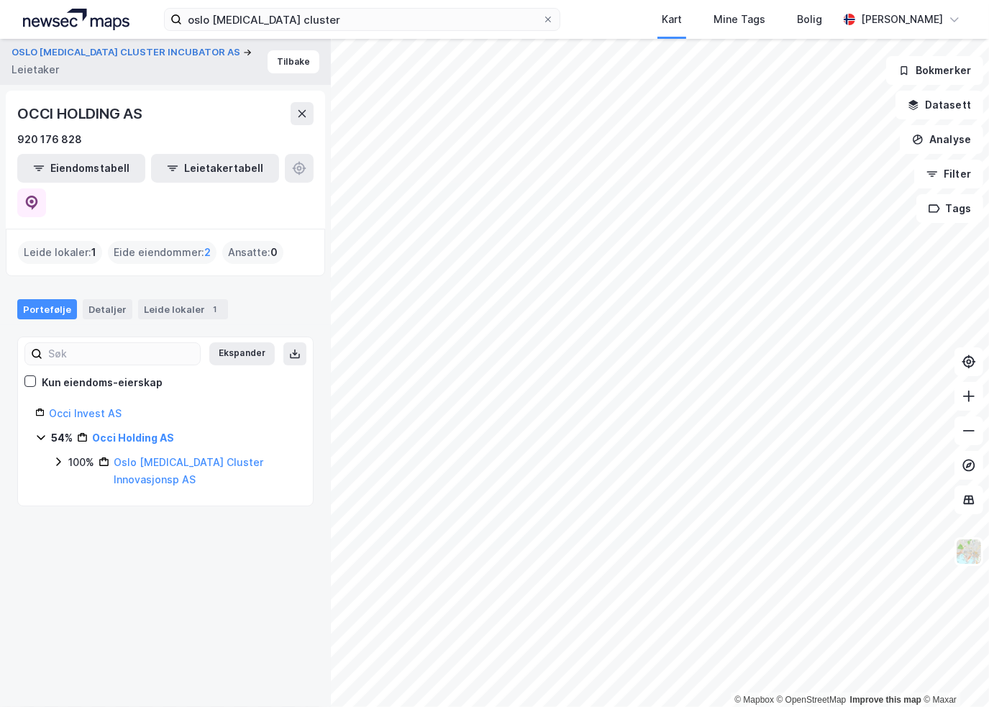
click at [162, 241] on div "Eide eiendommer : 2" at bounding box center [162, 252] width 109 height 23
click at [75, 407] on link "Occi Invest AS" at bounding box center [85, 413] width 73 height 12
click at [117, 431] on link "Occi Holding AS" at bounding box center [132, 437] width 80 height 12
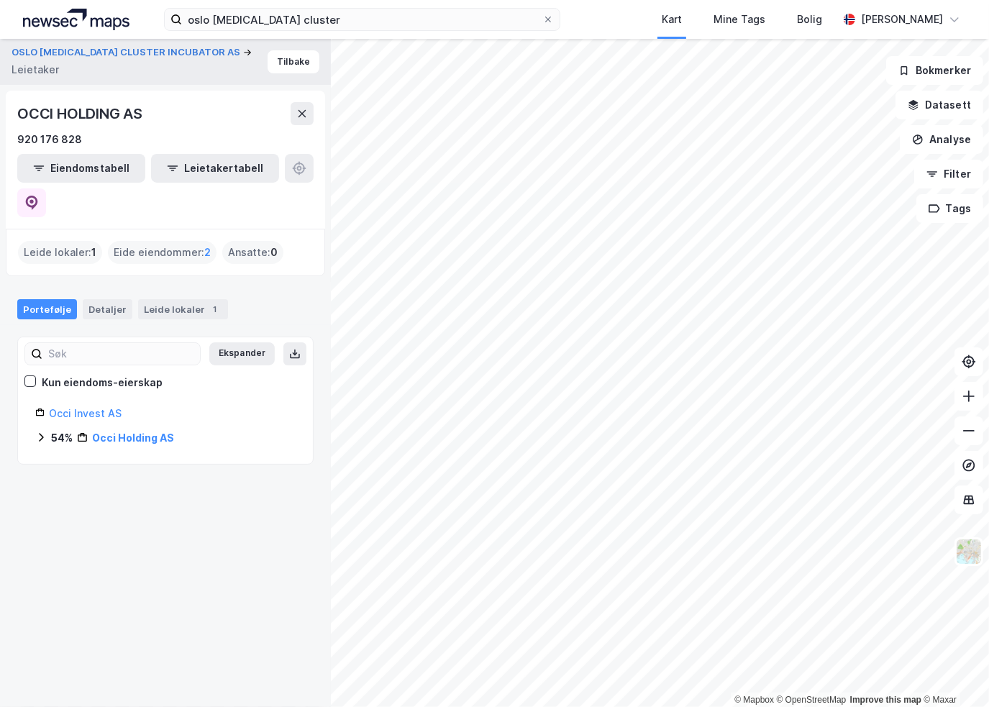
click at [40, 429] on div "54% Occi Holding AS" at bounding box center [165, 437] width 260 height 17
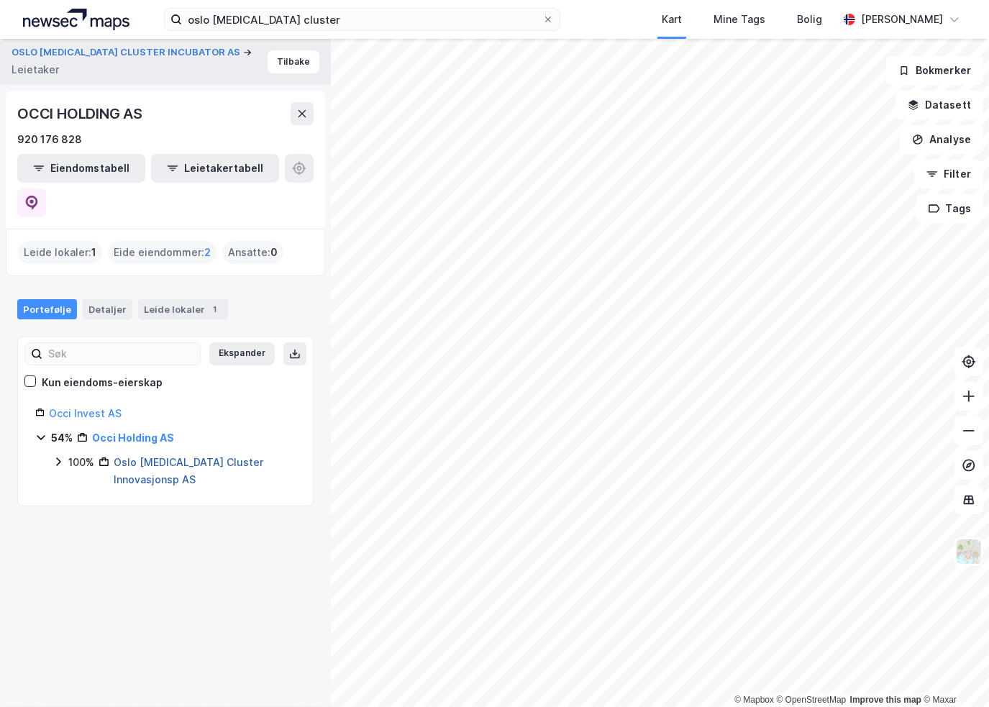
click at [161, 456] on link "Oslo [MEDICAL_DATA] Cluster Innovasjonsp AS" at bounding box center [189, 470] width 150 height 29
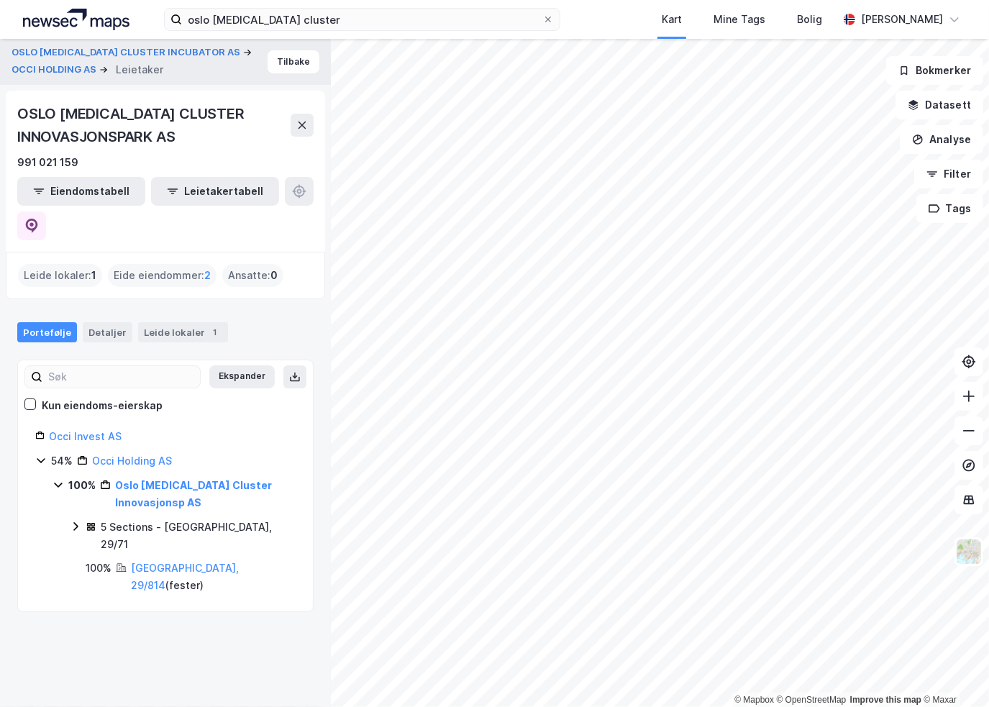
click at [155, 264] on div "Eide eiendommer : 2" at bounding box center [162, 275] width 109 height 23
click at [42, 322] on div "Portefølje" at bounding box center [47, 332] width 60 height 20
click at [273, 62] on button "Tilbake" at bounding box center [293, 61] width 52 height 23
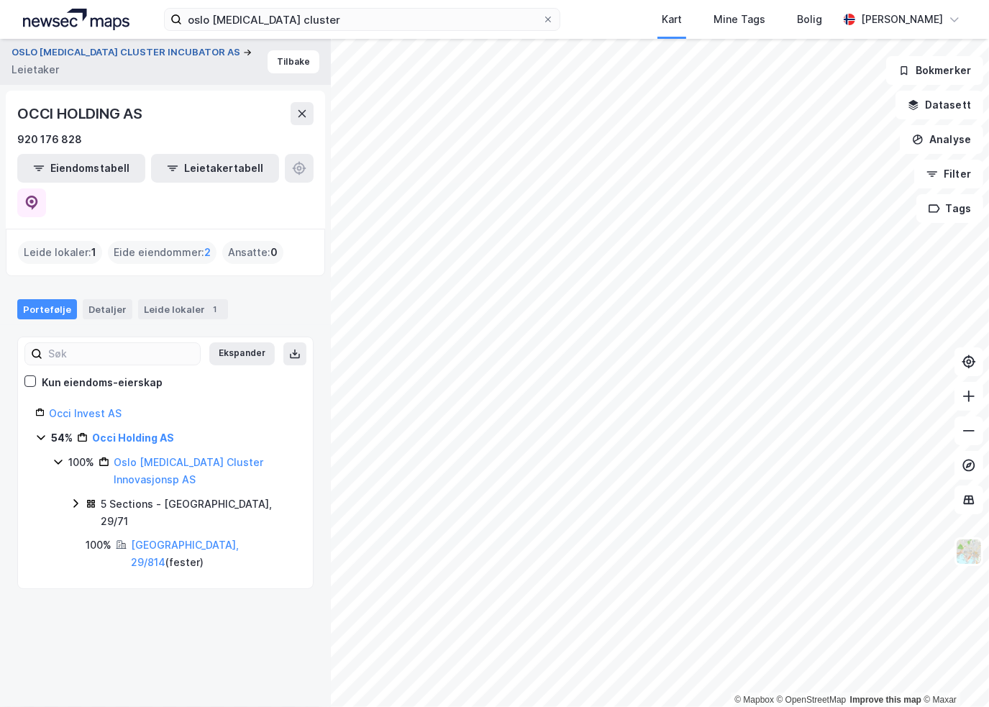
click at [58, 57] on button "OSLO [MEDICAL_DATA] CLUSTER INCUBATOR AS" at bounding box center [128, 52] width 232 height 14
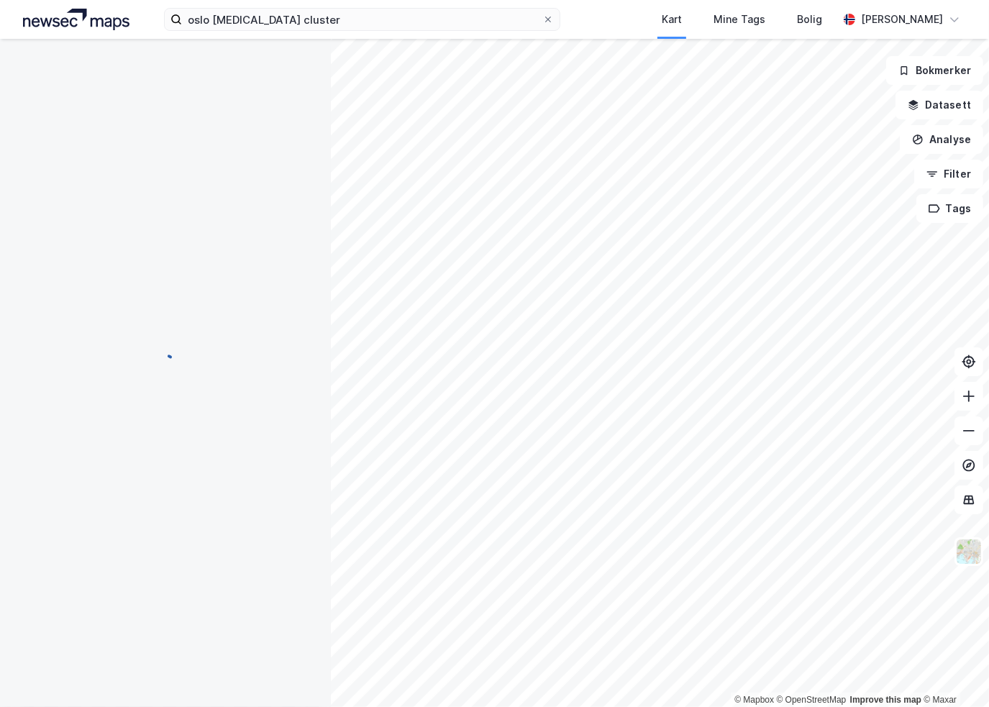
scroll to position [154, 0]
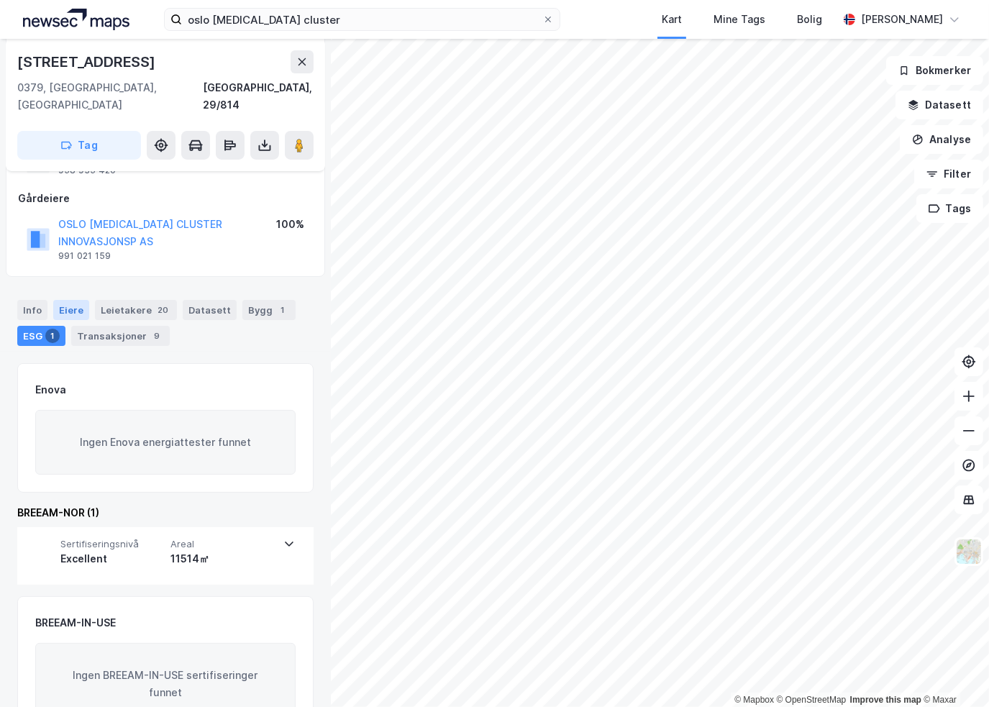
click at [76, 300] on div "Eiere" at bounding box center [71, 310] width 36 height 20
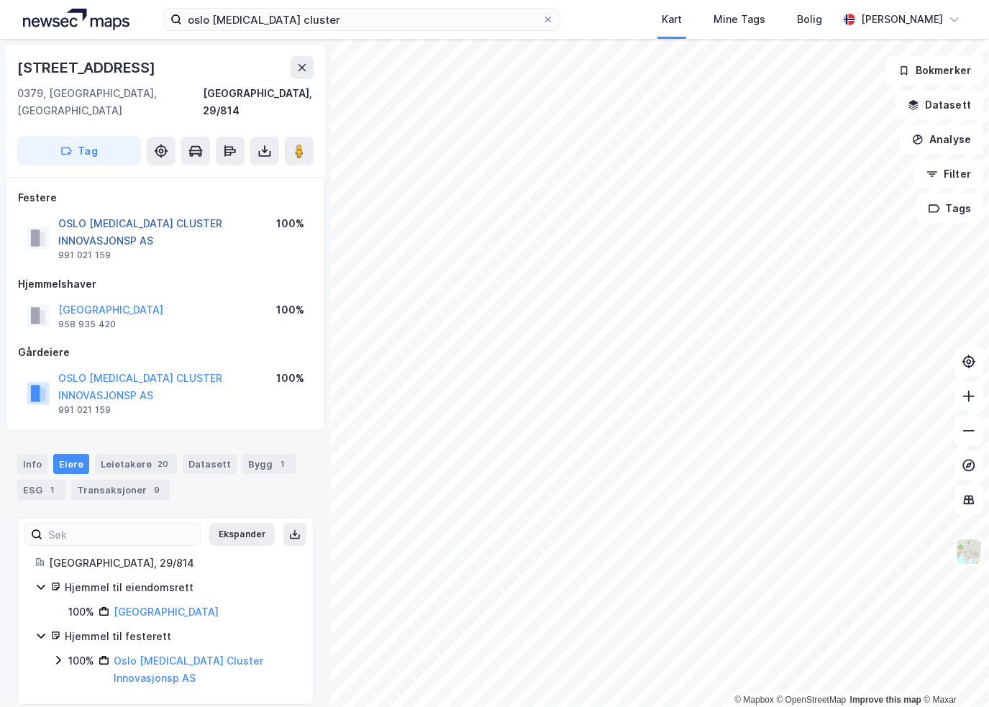
click at [0, 0] on button "OSLO [MEDICAL_DATA] CLUSTER INNOVASJONSP AS" at bounding box center [0, 0] width 0 height 0
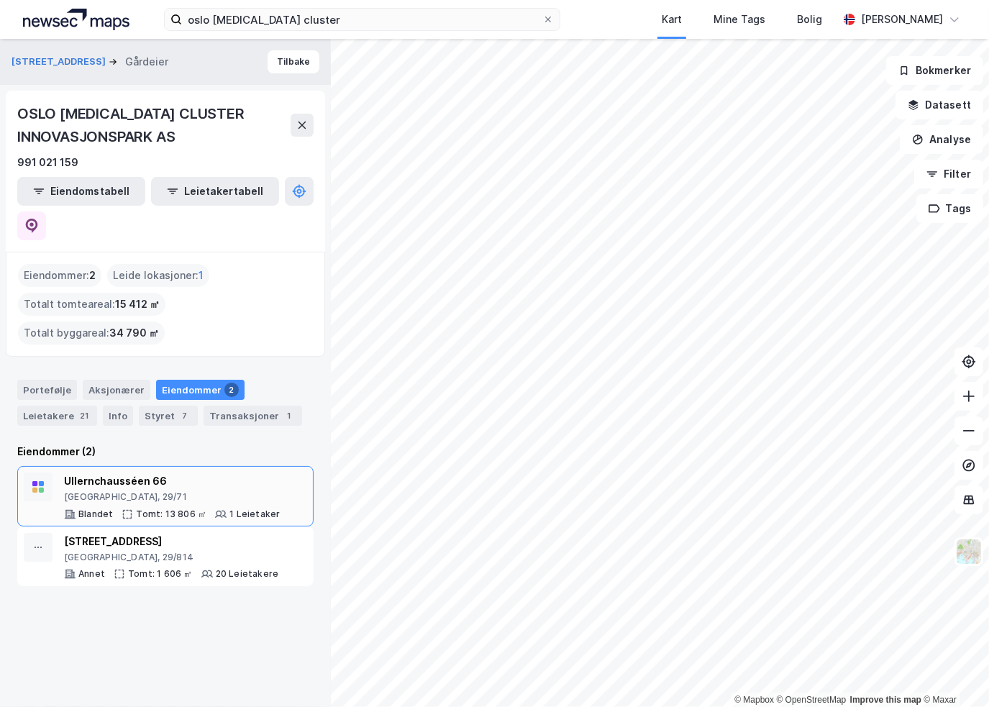
click at [103, 491] on div "[GEOGRAPHIC_DATA], 29/71" at bounding box center [172, 497] width 216 height 12
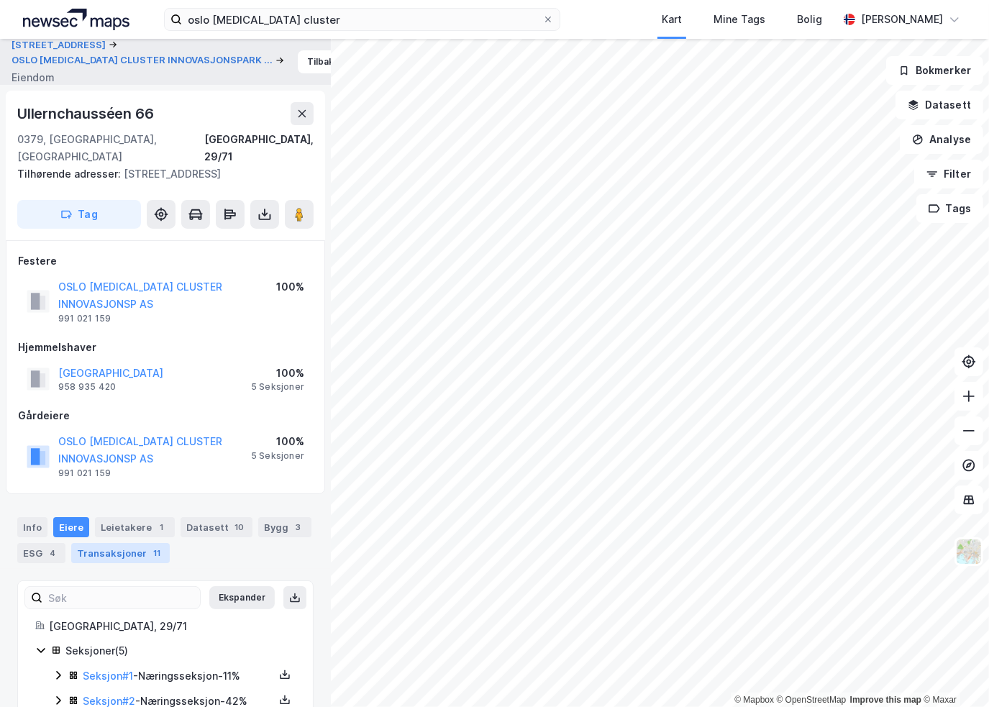
scroll to position [80, 0]
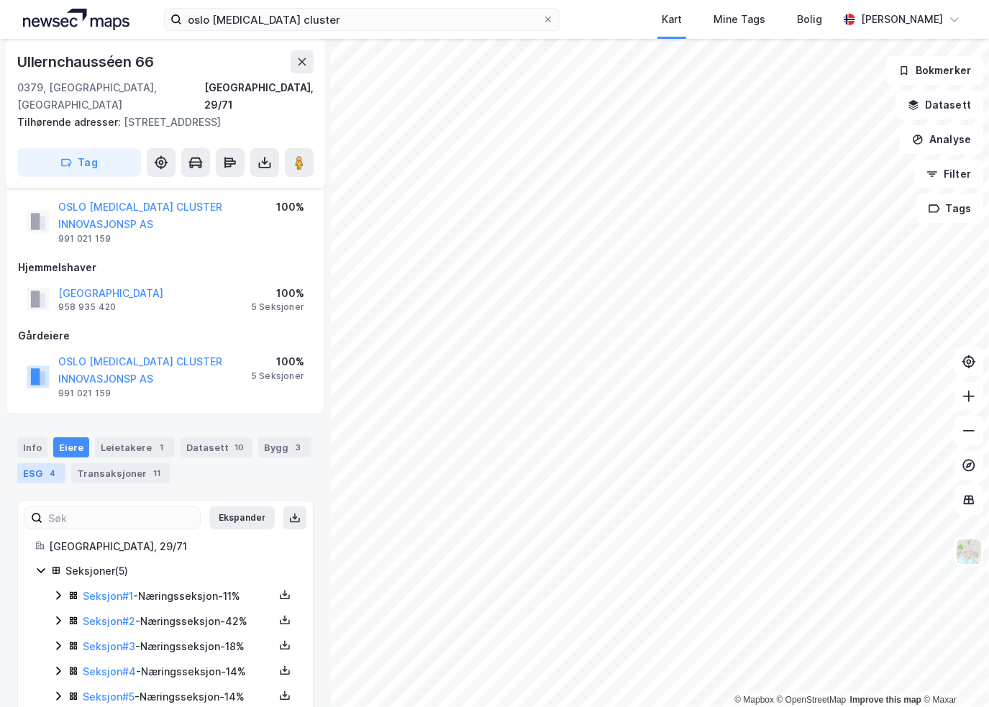
click at [38, 463] on div "ESG 4" at bounding box center [41, 473] width 48 height 20
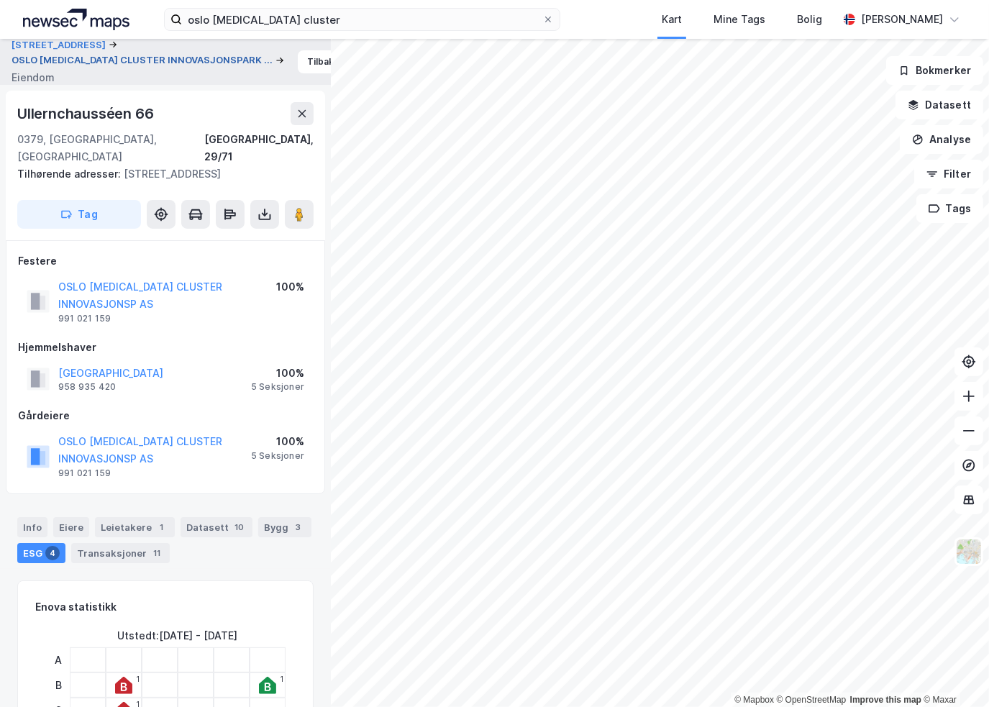
click at [95, 62] on button "OSLO [MEDICAL_DATA] CLUSTER INNOVASJONSPARK ..." at bounding box center [144, 60] width 264 height 14
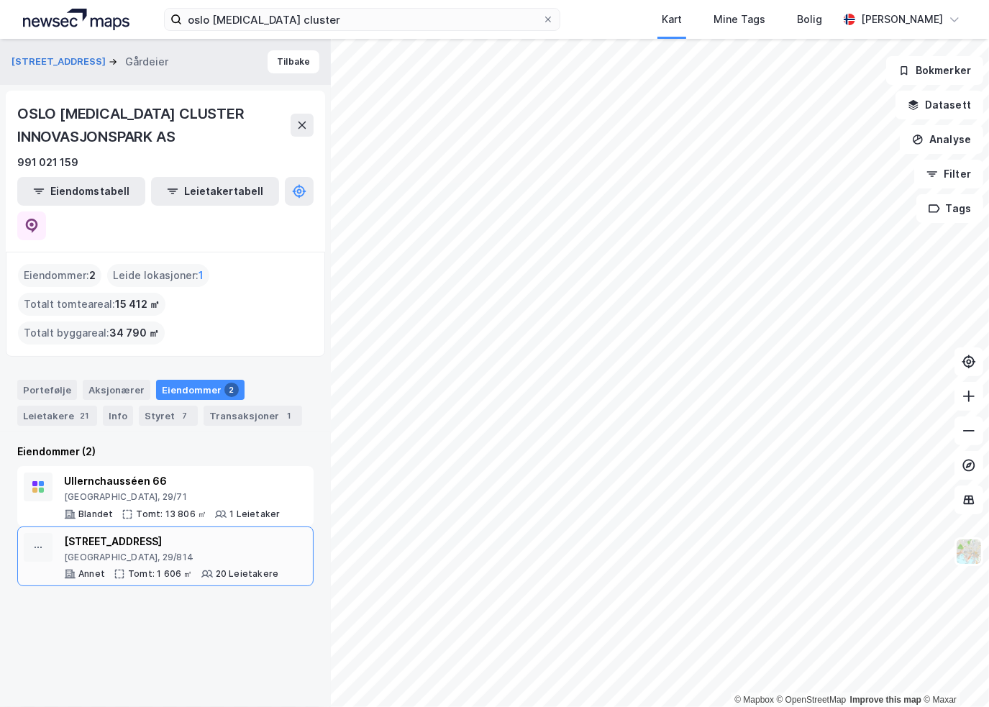
click at [97, 552] on div "[GEOGRAPHIC_DATA], 29/814" at bounding box center [171, 558] width 214 height 12
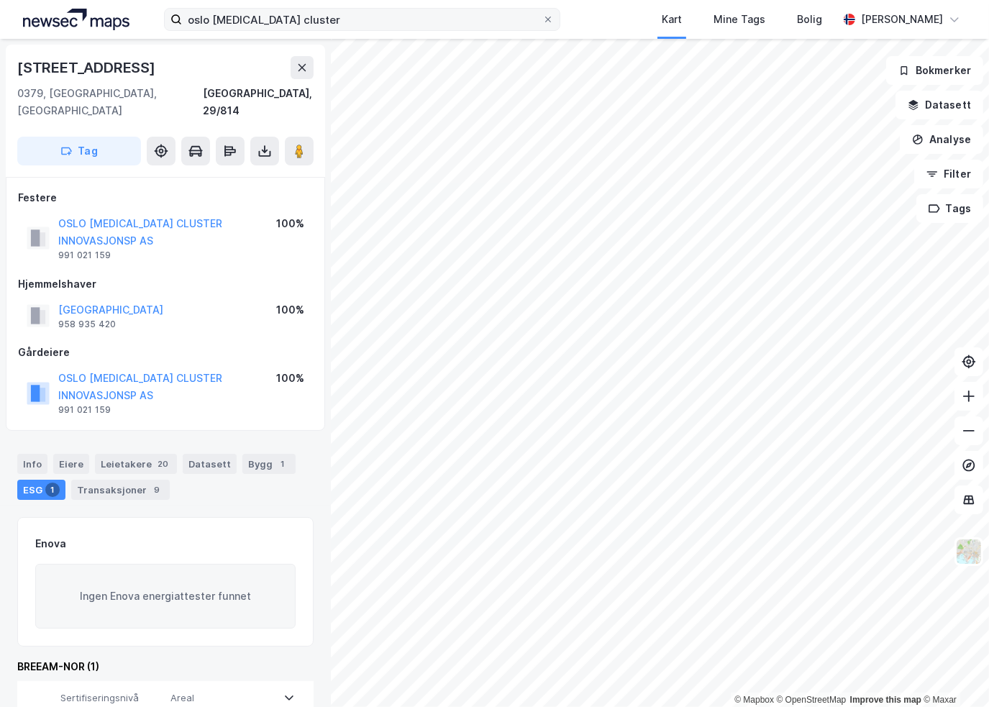
drag, startPoint x: 554, startPoint y: 14, endPoint x: 538, endPoint y: 12, distance: 15.9
click at [552, 14] on div at bounding box center [548, 20] width 9 height 12
click at [542, 14] on input "oslo [MEDICAL_DATA] cluster" at bounding box center [362, 20] width 360 height 22
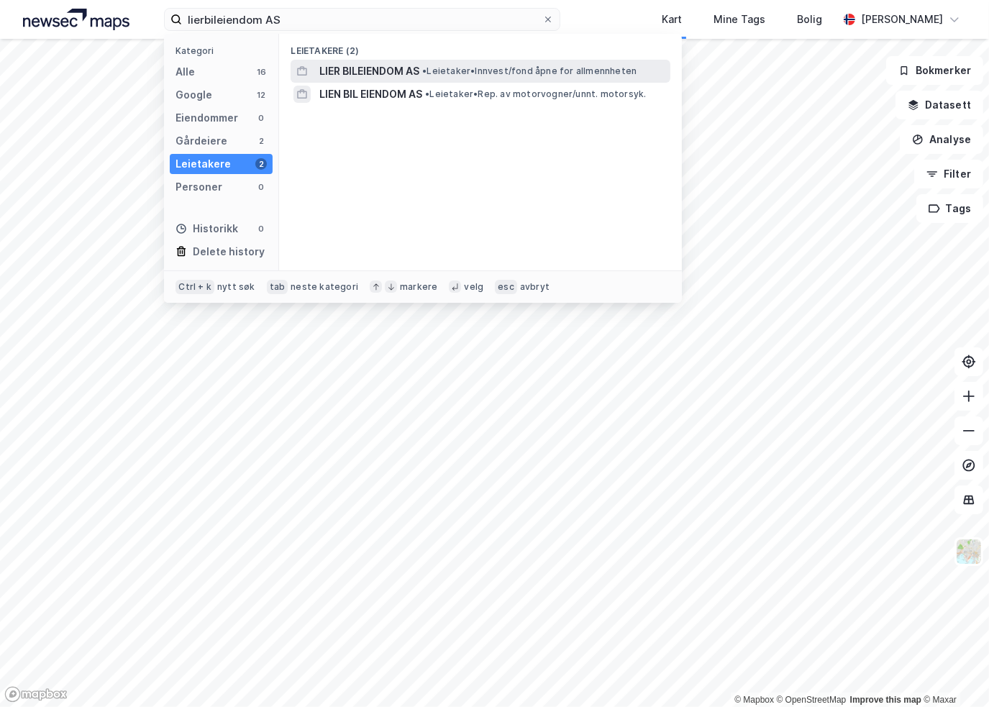
click at [362, 71] on span "LIER BILEIENDOM AS" at bounding box center [369, 71] width 100 height 17
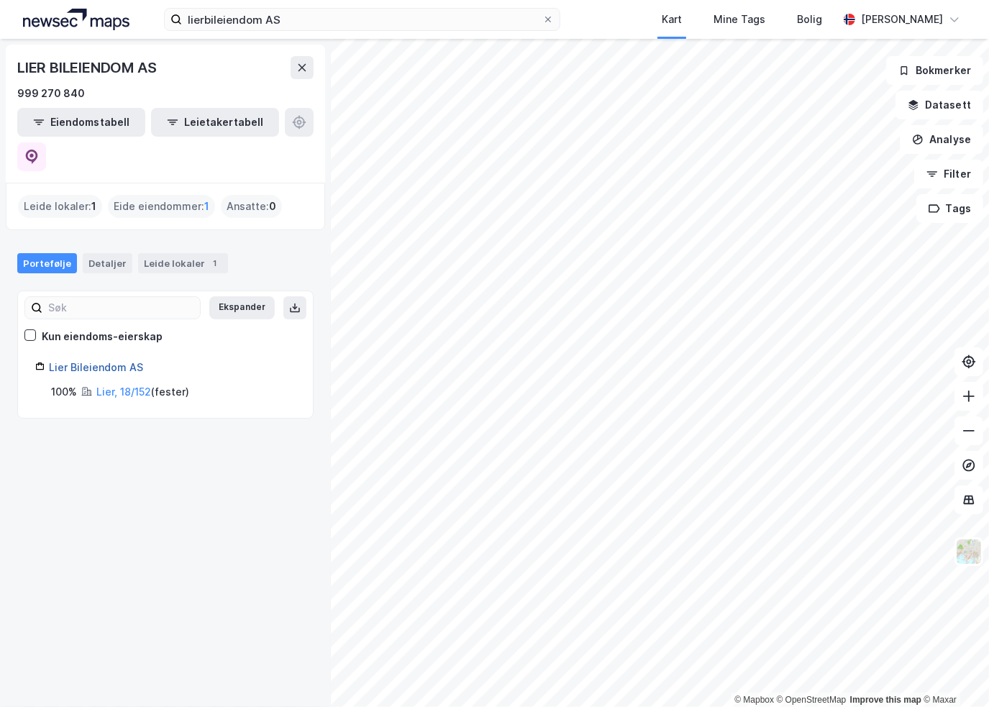
click at [106, 361] on link "Lier Bileiendom AS" at bounding box center [96, 367] width 94 height 12
click at [65, 361] on link "Lier Bileiendom AS" at bounding box center [96, 367] width 94 height 12
click at [99, 361] on link "Lier Bileiendom AS" at bounding box center [96, 367] width 94 height 12
click at [97, 361] on link "Lier Bileiendom AS" at bounding box center [96, 367] width 94 height 12
click at [157, 195] on div "Eide eiendommer : 1" at bounding box center [161, 206] width 107 height 23
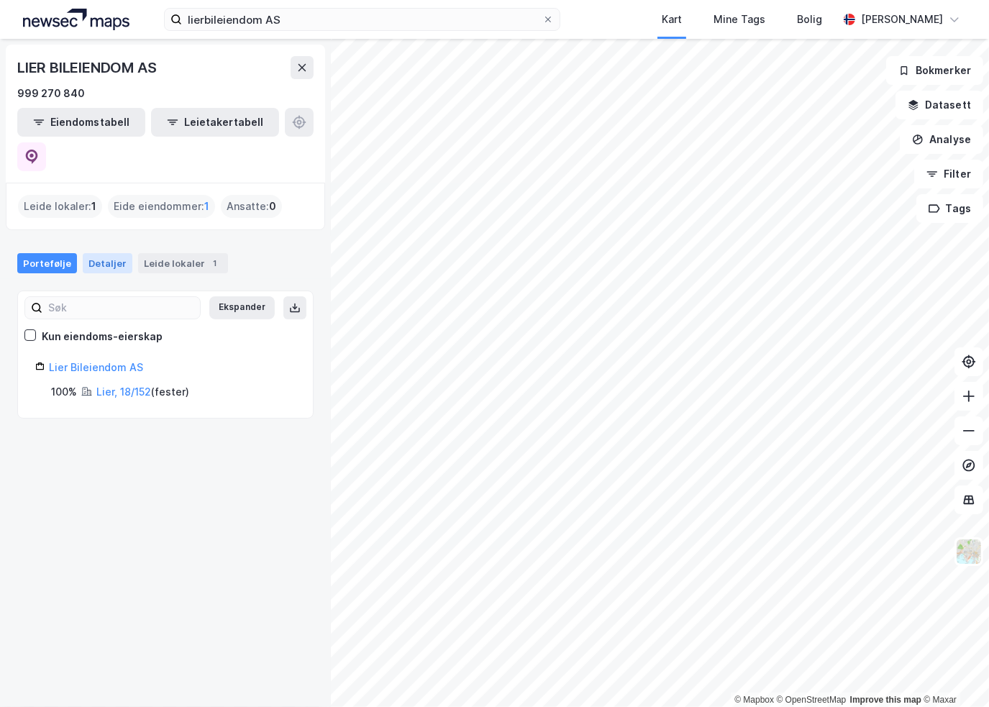
click at [106, 253] on div "Detaljer" at bounding box center [108, 263] width 50 height 20
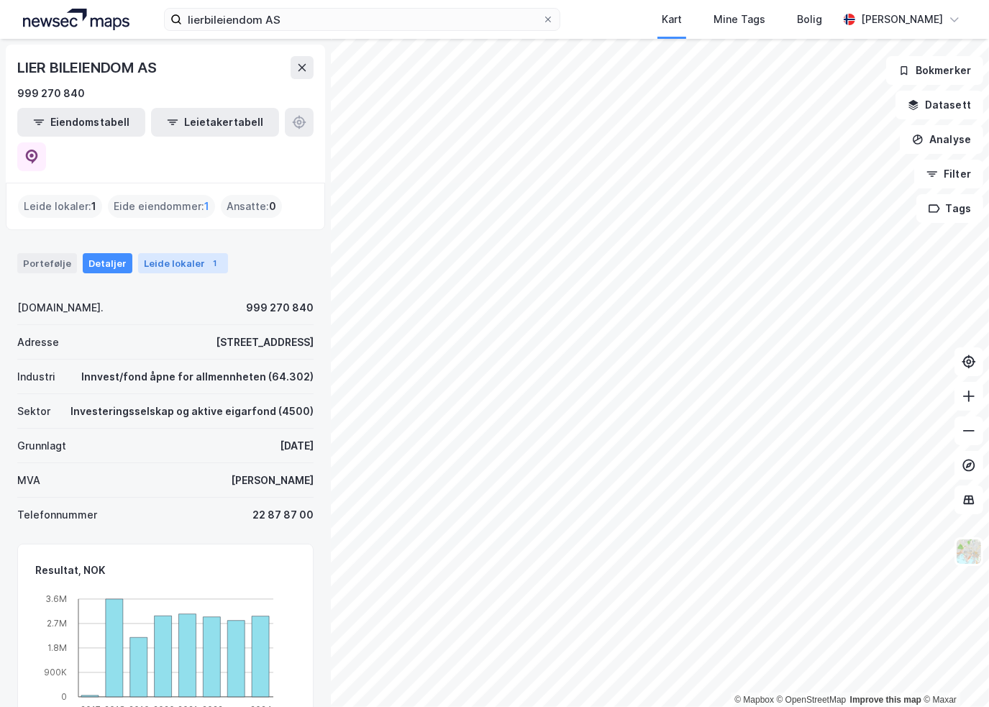
click at [156, 253] on div "Leide lokaler 1" at bounding box center [183, 263] width 90 height 20
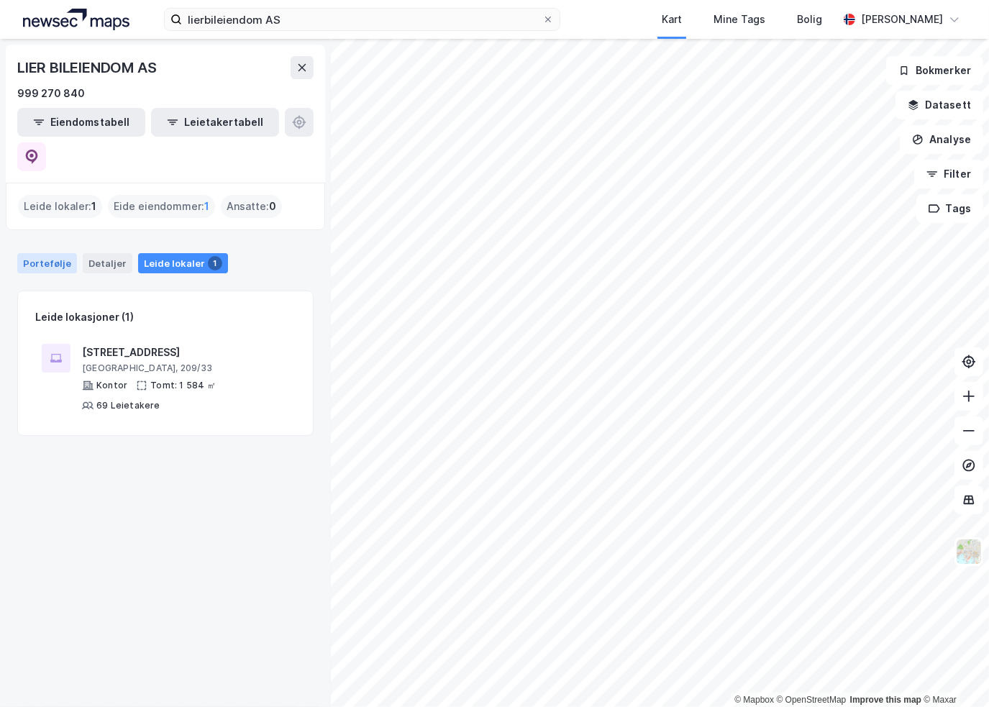
click at [63, 253] on div "Portefølje" at bounding box center [47, 263] width 60 height 20
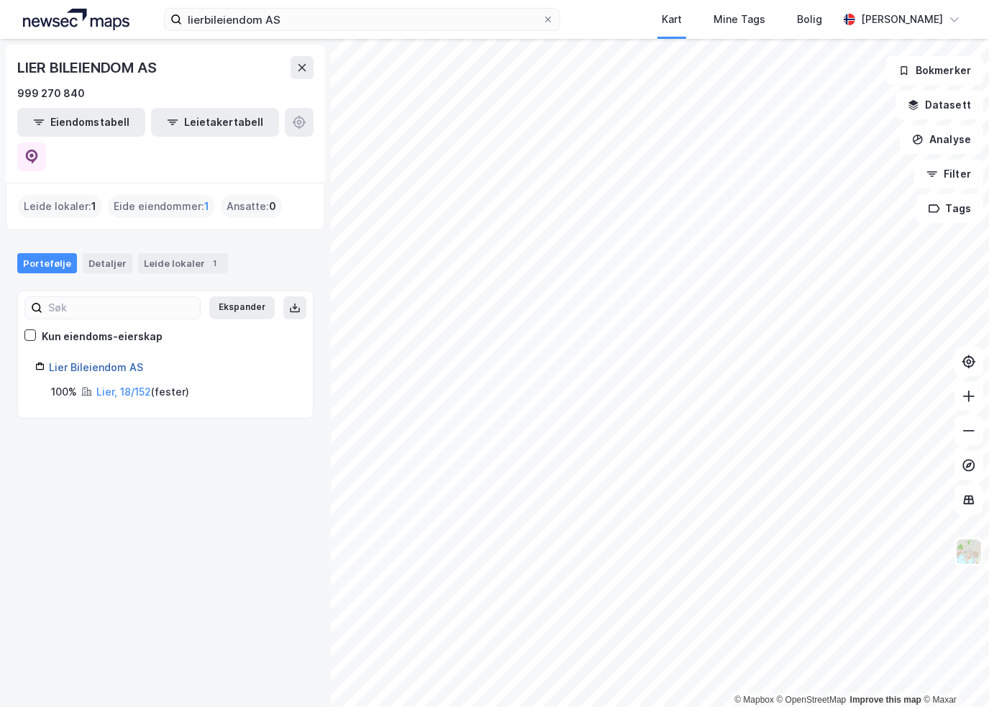
click at [94, 361] on link "Lier Bileiendom AS" at bounding box center [96, 367] width 94 height 12
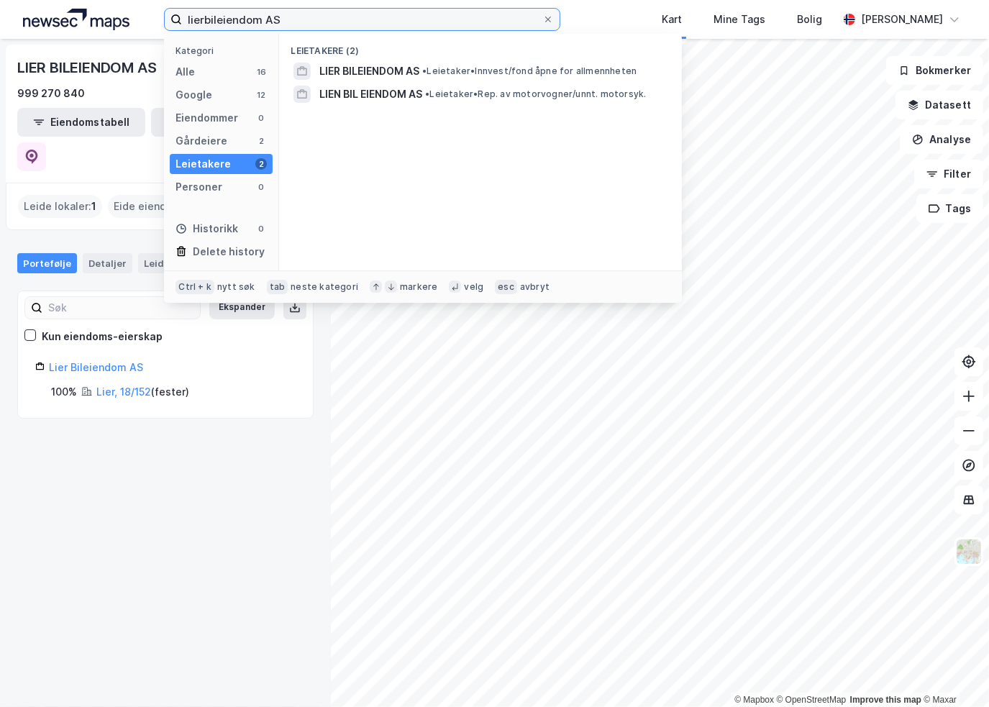
click at [292, 20] on input "lierbileiendom AS" at bounding box center [362, 20] width 360 height 22
click at [220, 69] on div "Alle 16" at bounding box center [221, 72] width 103 height 20
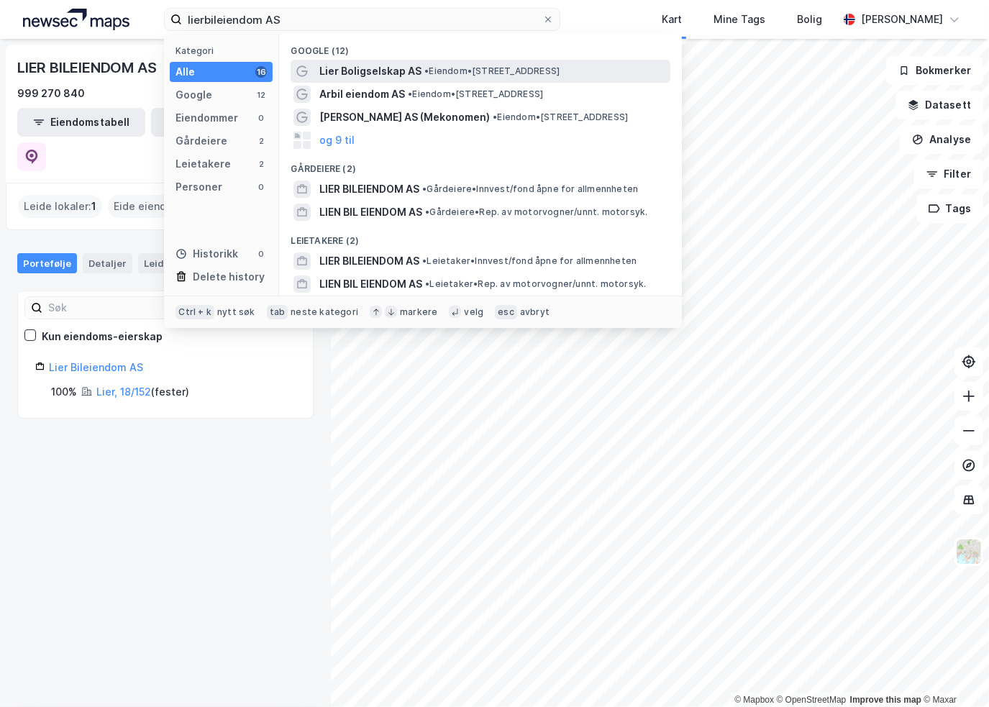
click at [362, 69] on span "Lier Boligselskap AS" at bounding box center [370, 71] width 102 height 17
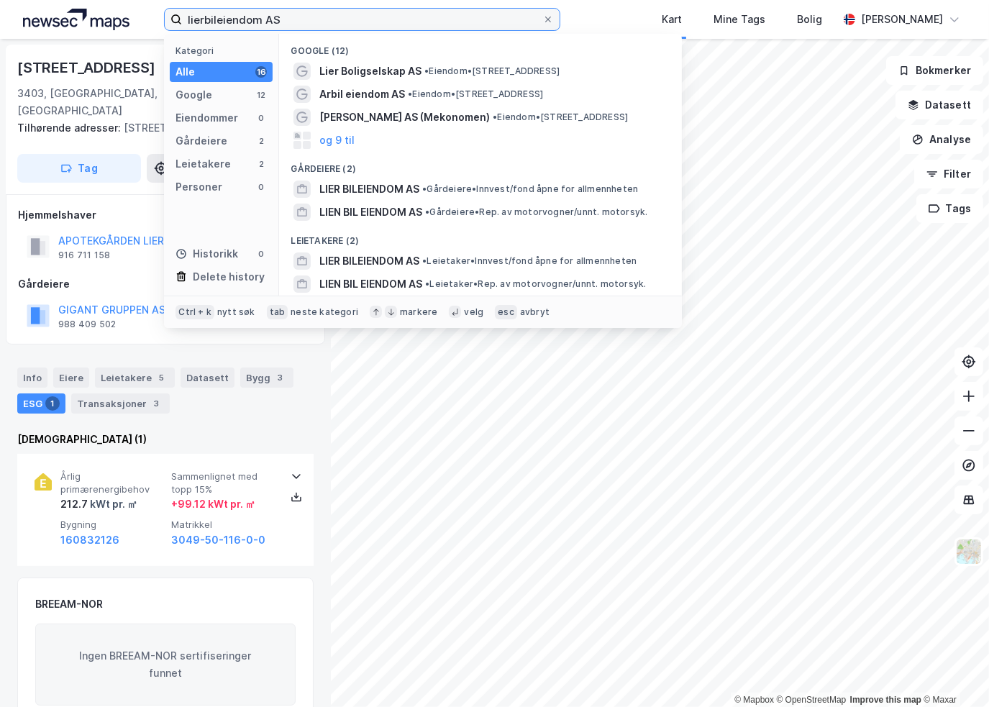
click at [298, 19] on input "lierbileiendom AS" at bounding box center [362, 20] width 360 height 22
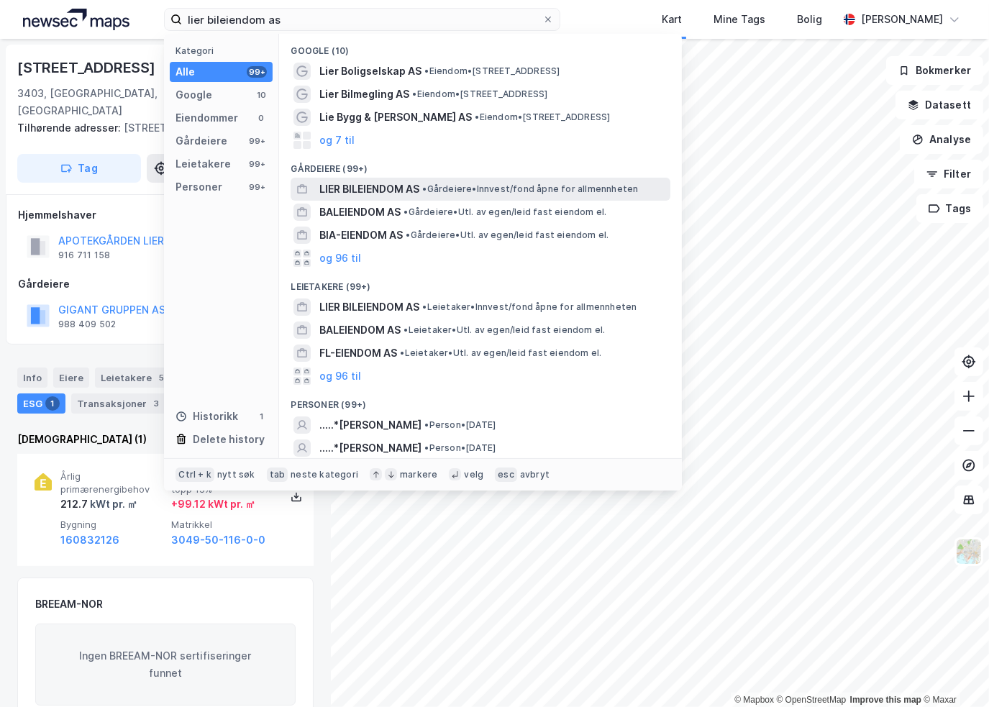
click at [402, 190] on span "LIER BILEIENDOM AS" at bounding box center [369, 188] width 100 height 17
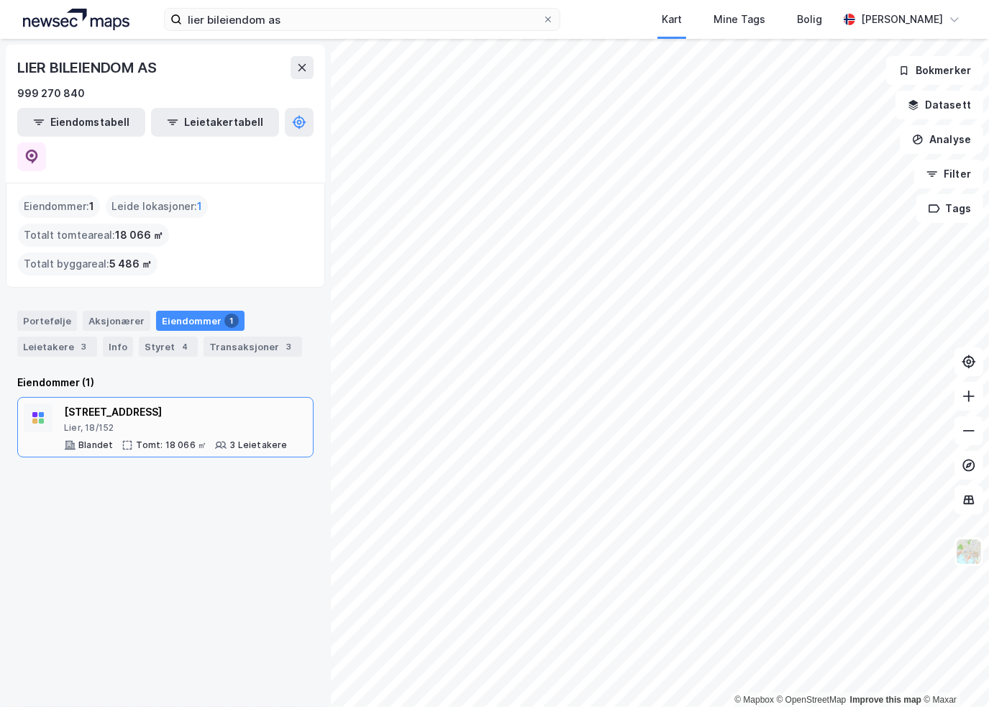
click at [134, 403] on div "[STREET_ADDRESS]" at bounding box center [176, 411] width 224 height 17
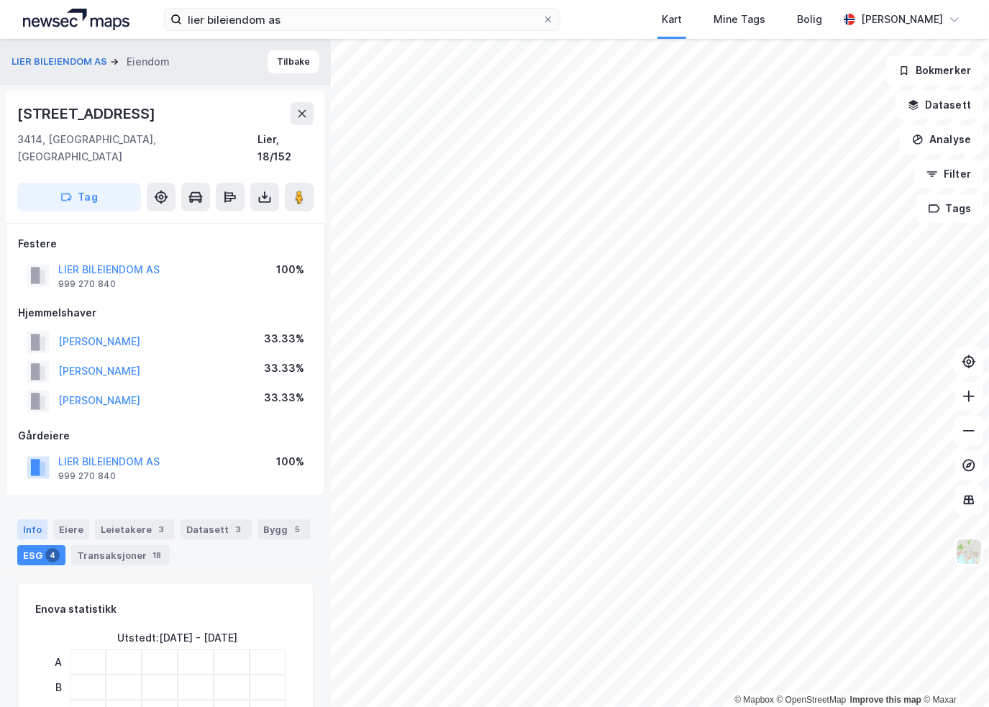
click at [29, 519] on div "Info" at bounding box center [32, 529] width 30 height 20
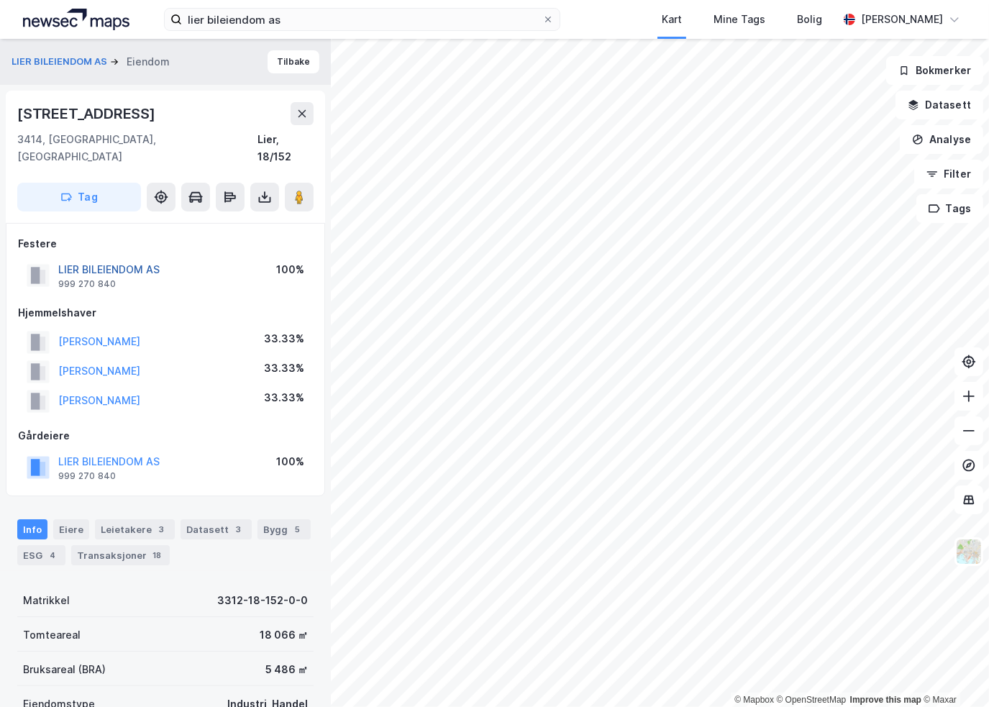
click at [0, 0] on button "LIER BILEIENDOM AS" at bounding box center [0, 0] width 0 height 0
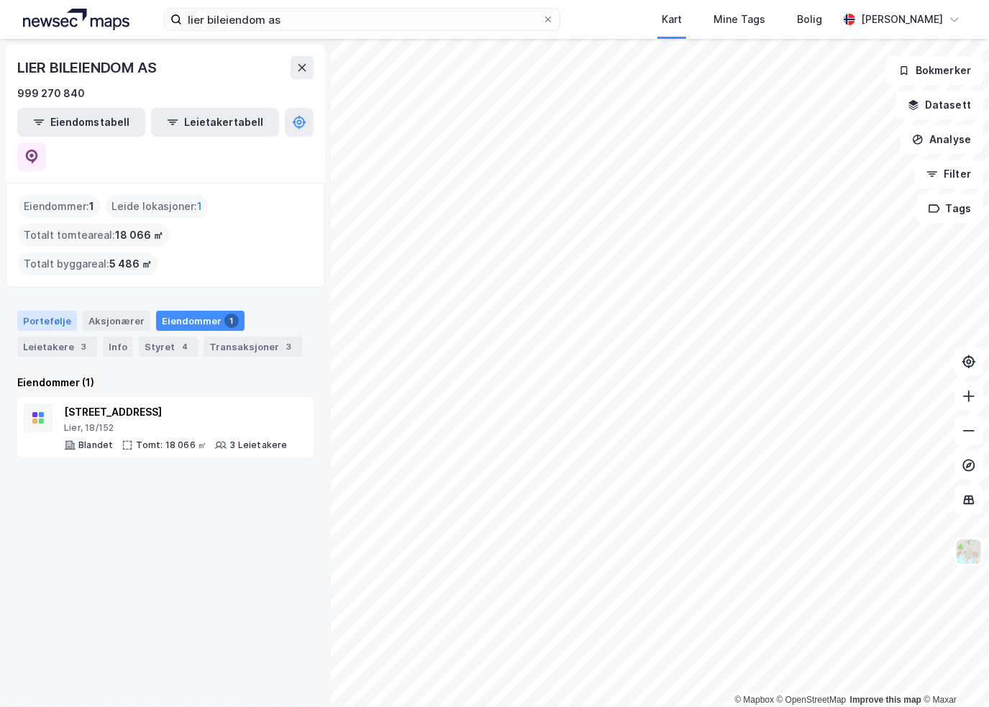
click at [45, 311] on div "Portefølje" at bounding box center [47, 321] width 60 height 20
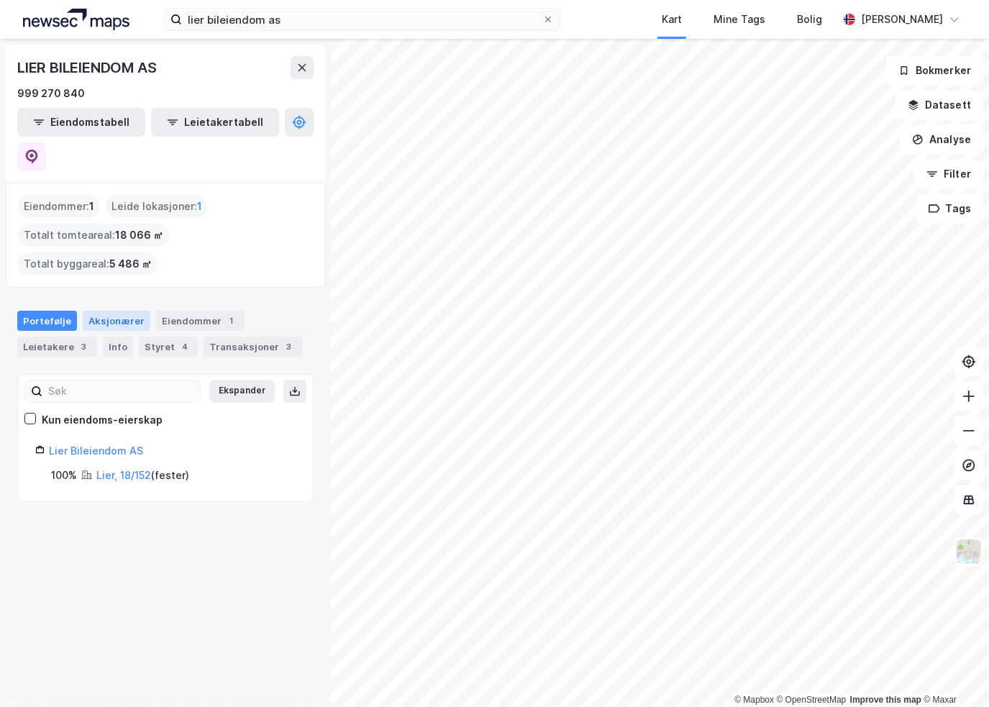
click at [101, 311] on div "Aksjonærer" at bounding box center [117, 321] width 68 height 20
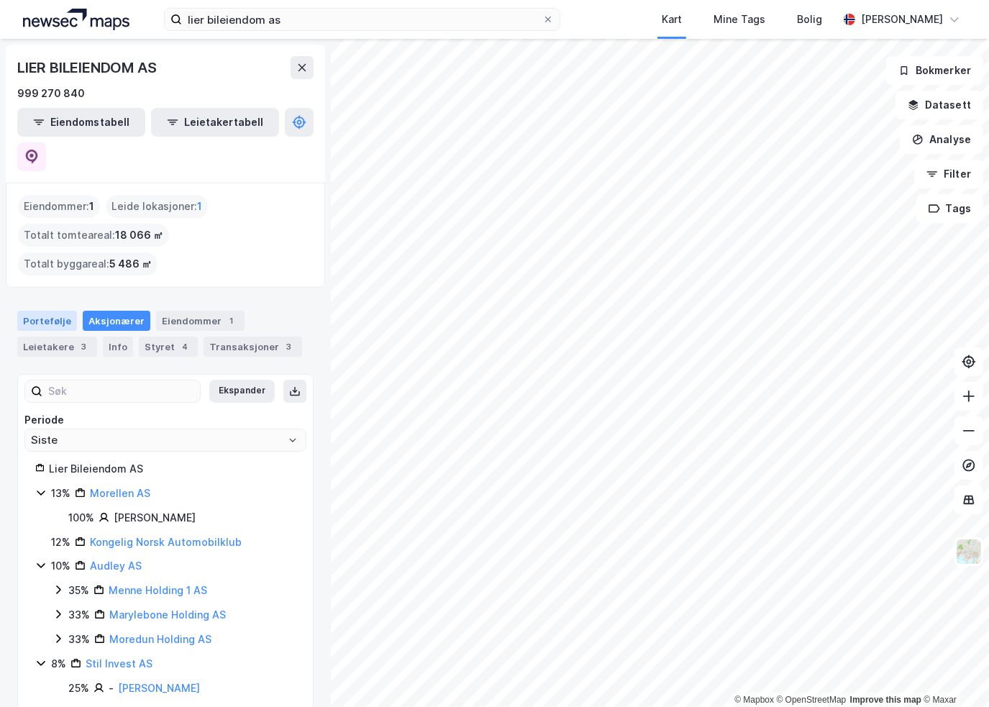
click at [44, 311] on div "Portefølje" at bounding box center [47, 321] width 60 height 20
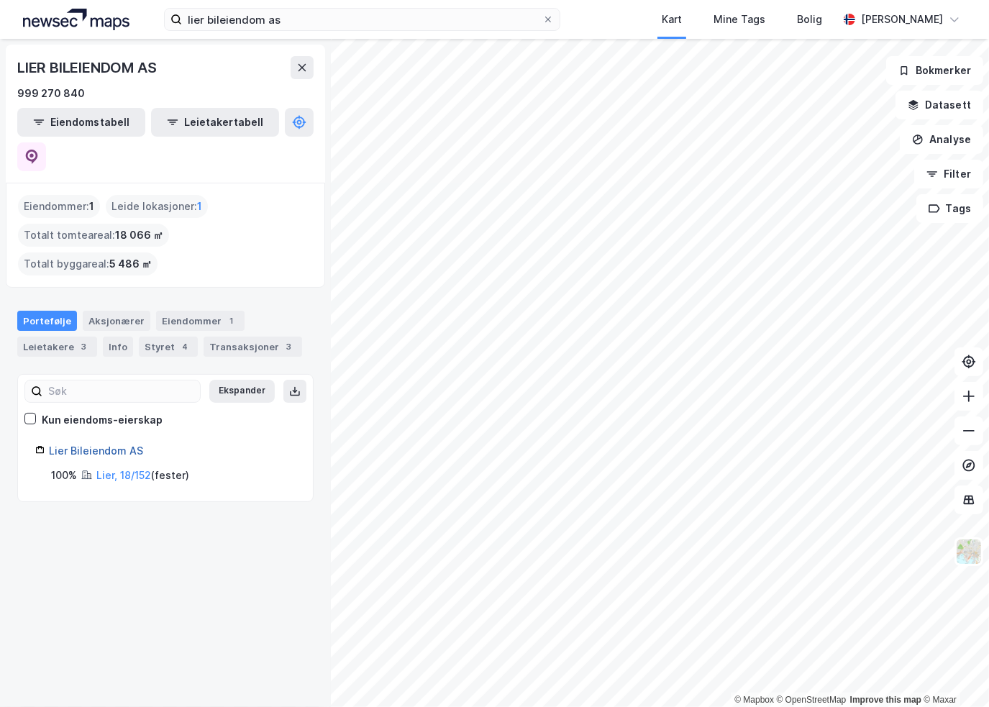
click at [93, 444] on link "Lier Bileiendom AS" at bounding box center [96, 450] width 94 height 12
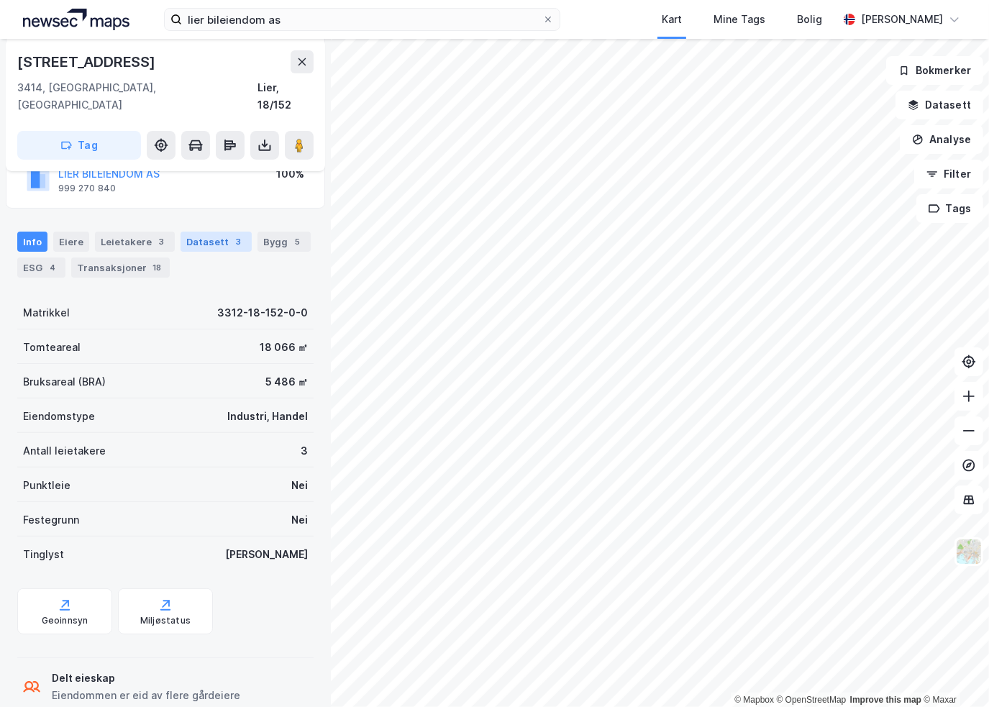
scroll to position [302, 0]
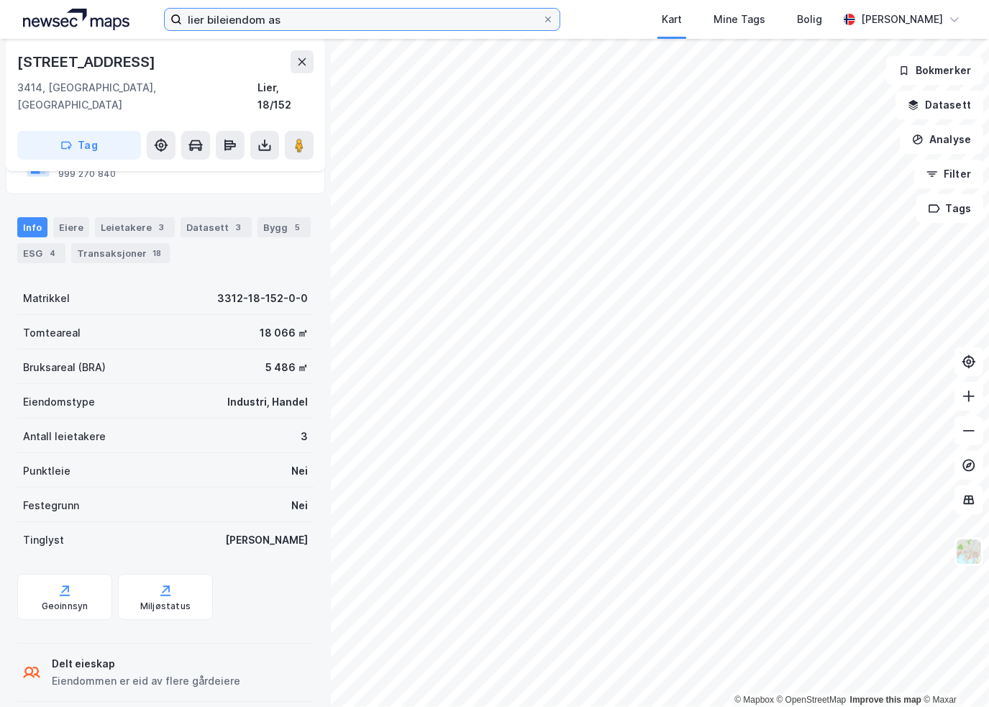
click at [375, 16] on input "lier bileiendom as" at bounding box center [362, 20] width 360 height 22
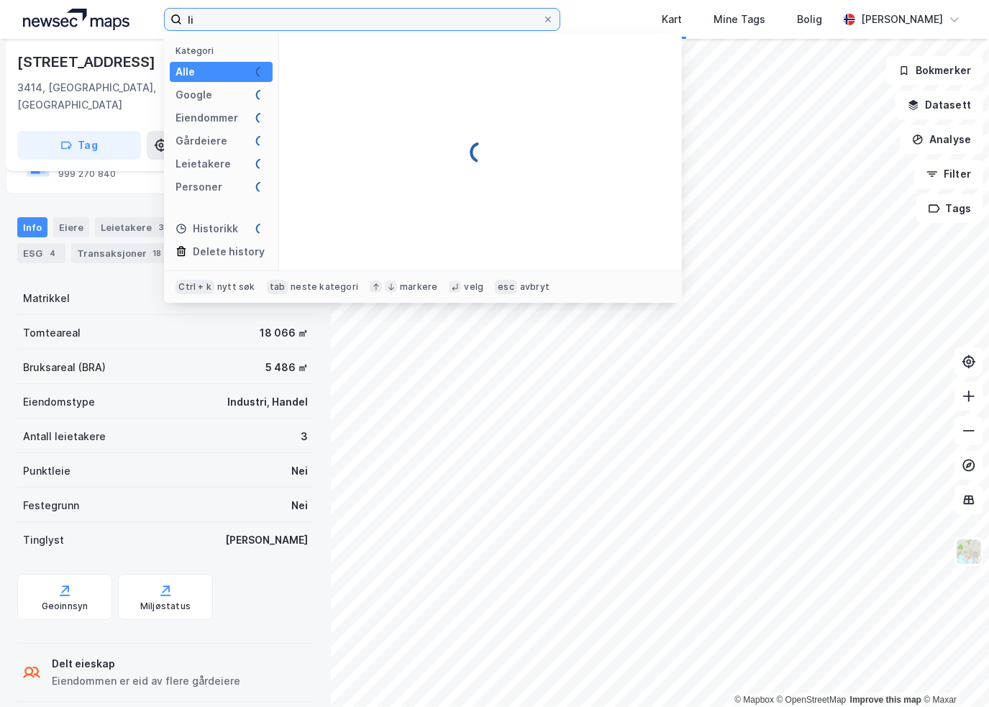
type input "l"
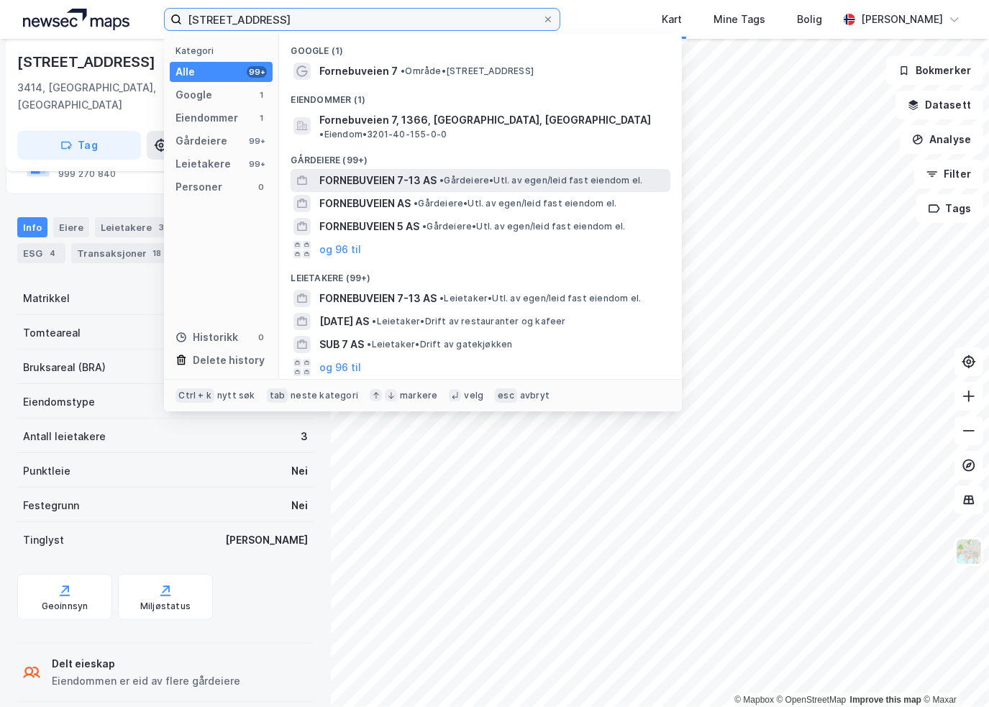
type input "[STREET_ADDRESS]"
click at [377, 172] on span "FORNEBUVEIEN 7-13 AS" at bounding box center [377, 180] width 117 height 17
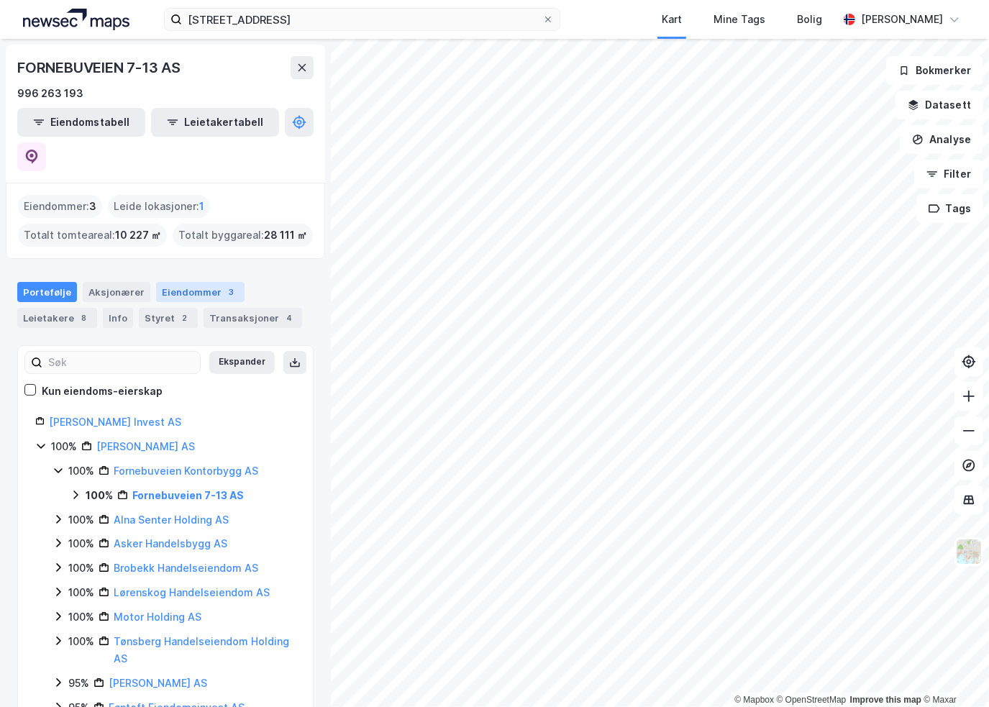
click at [202, 282] on div "Eiendommer 3" at bounding box center [200, 292] width 88 height 20
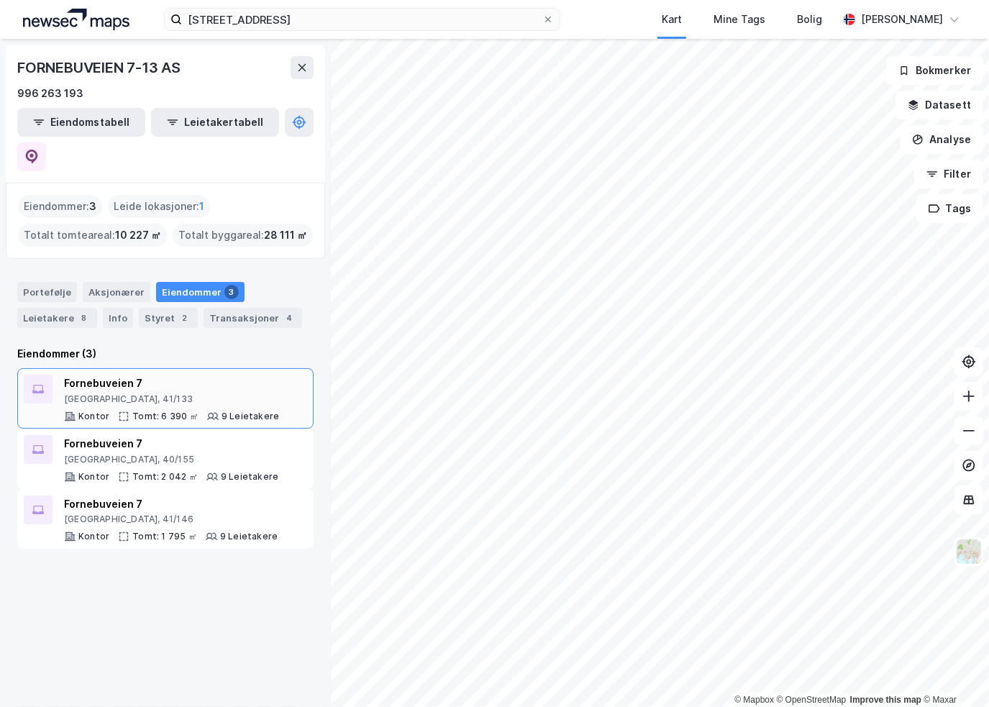
click at [197, 375] on div "Fornebuveien 7" at bounding box center [171, 383] width 215 height 17
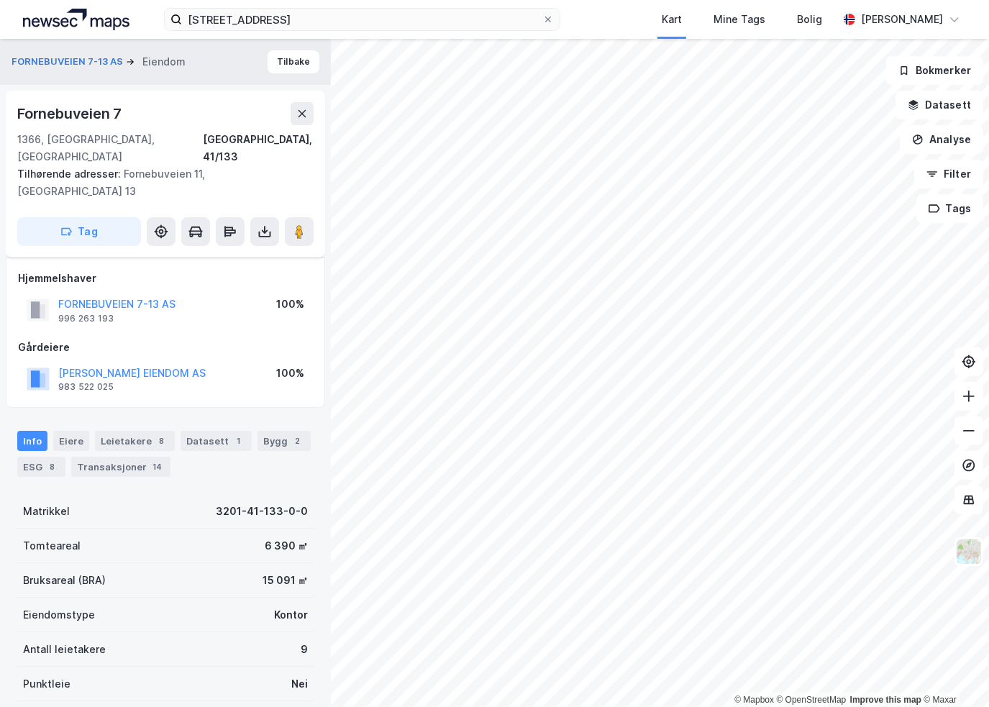
scroll to position [138, 0]
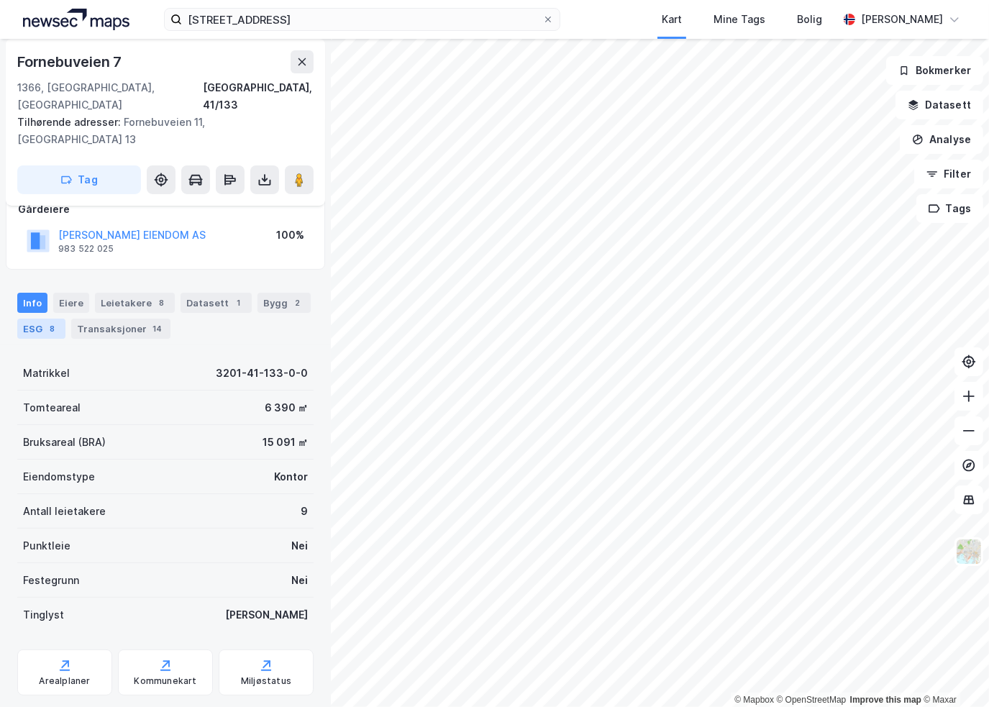
click at [52, 321] on div "8" at bounding box center [52, 328] width 14 height 14
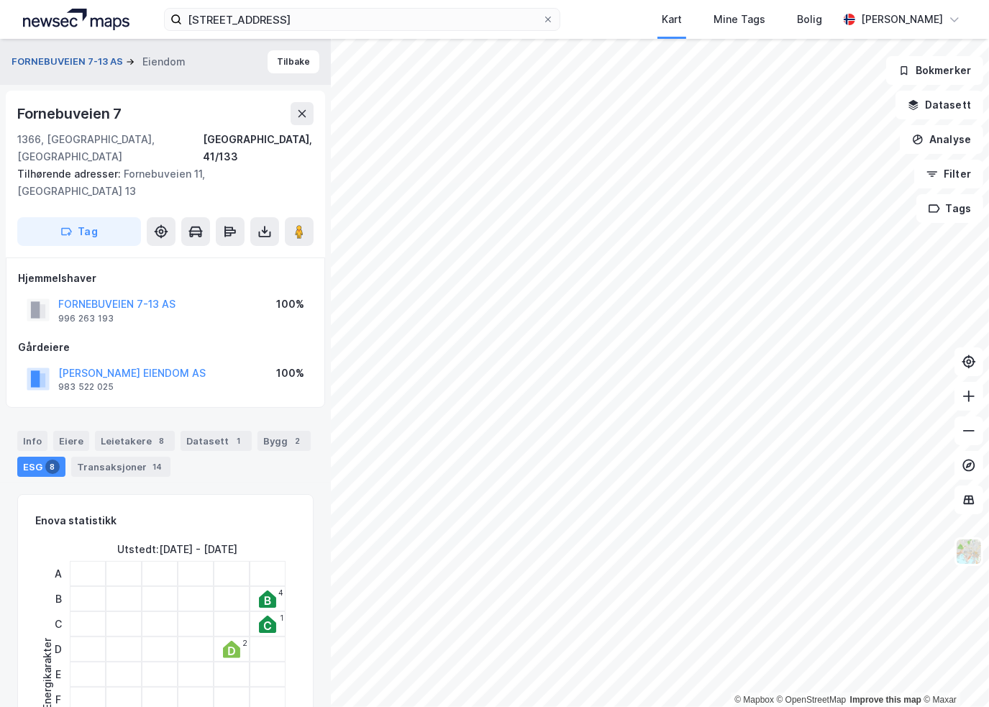
click at [86, 63] on button "FORNEBUVEIEN 7-13 AS" at bounding box center [69, 62] width 114 height 14
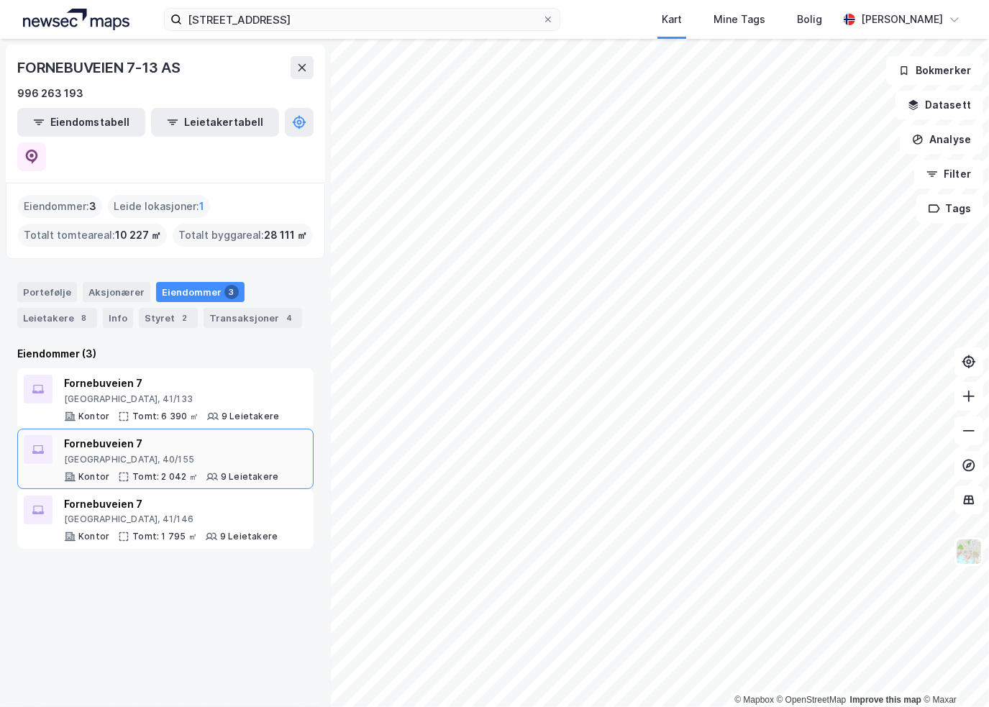
click at [109, 435] on div "Fornebuveien 7" at bounding box center [171, 443] width 214 height 17
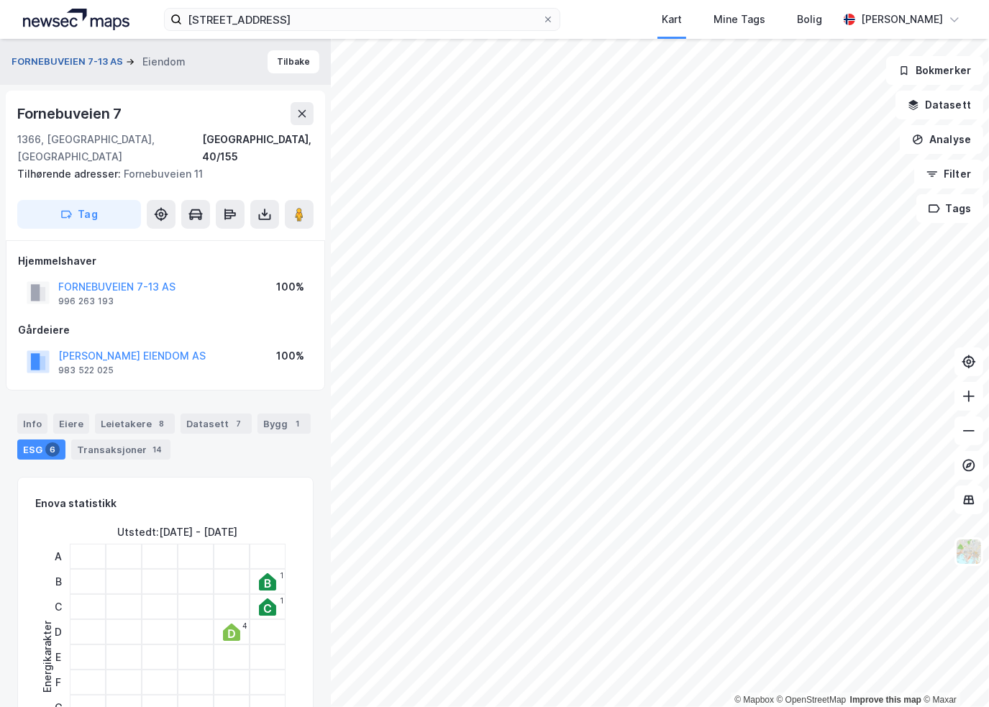
click at [101, 57] on button "FORNEBUVEIEN 7-13 AS" at bounding box center [69, 62] width 114 height 14
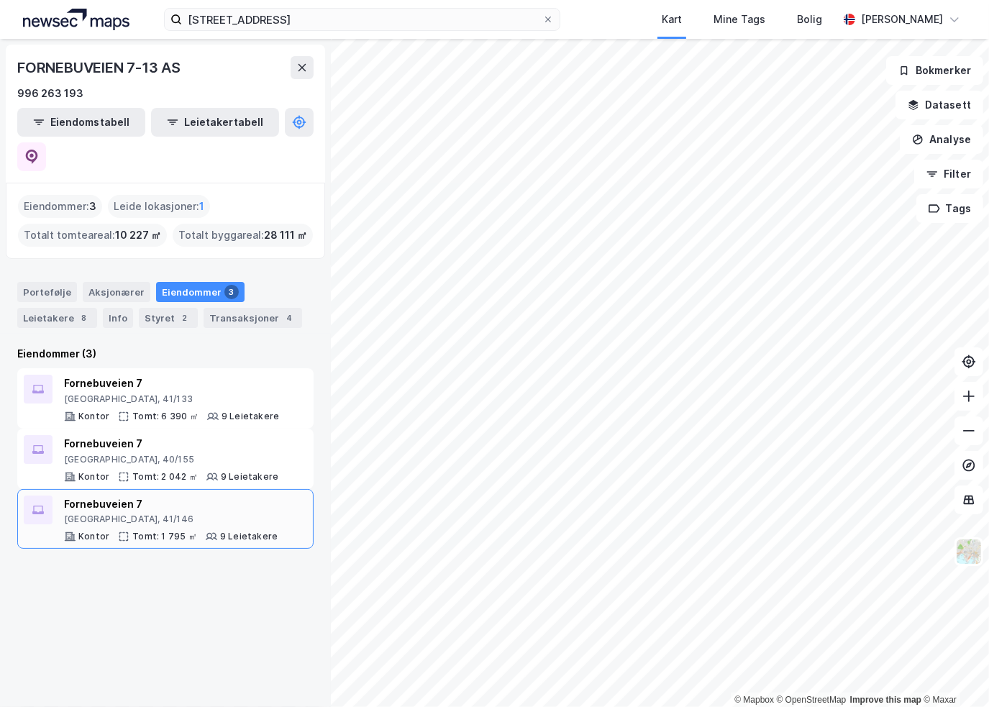
click at [81, 513] on div "[GEOGRAPHIC_DATA], 41/146" at bounding box center [171, 519] width 214 height 12
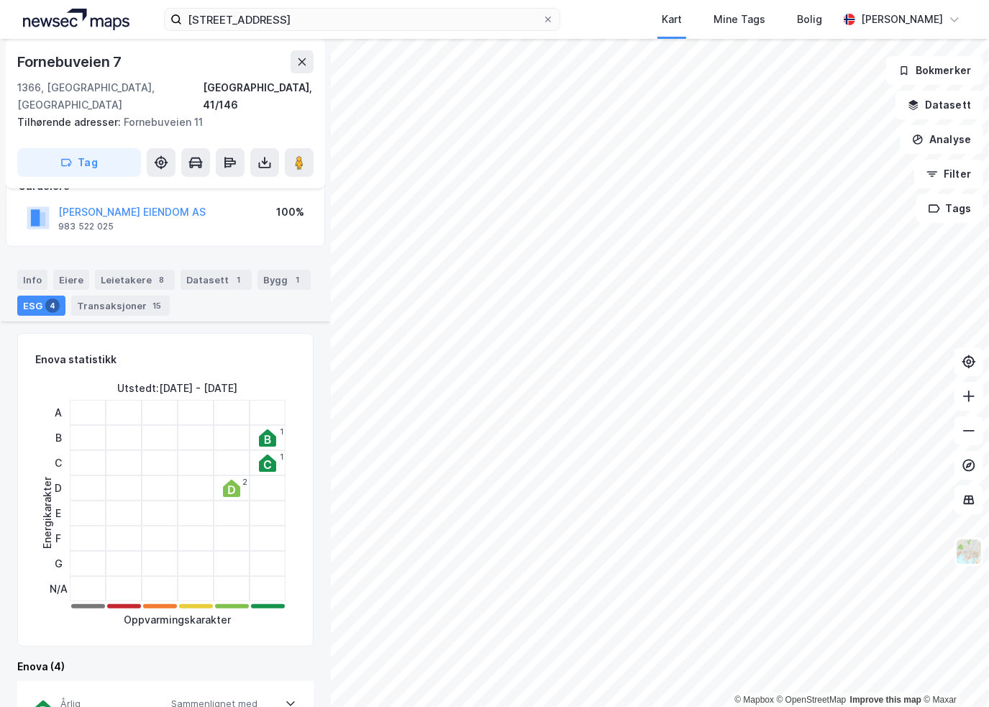
scroll to position [503, 0]
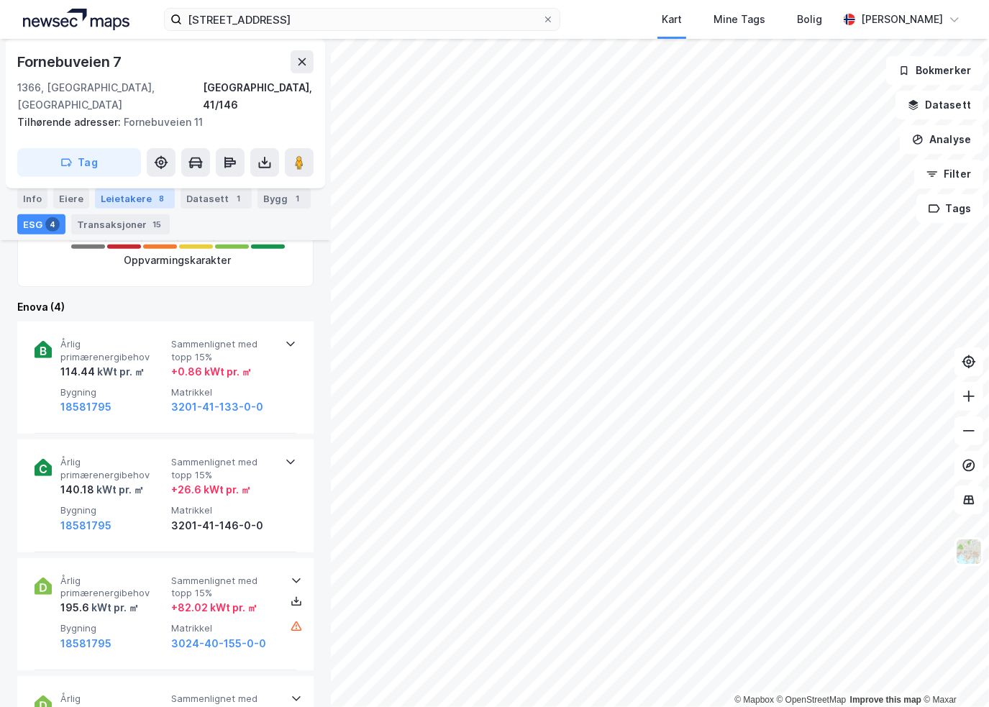
click at [121, 205] on div "Leietakere 8" at bounding box center [135, 198] width 80 height 20
